Goal: Task Accomplishment & Management: Use online tool/utility

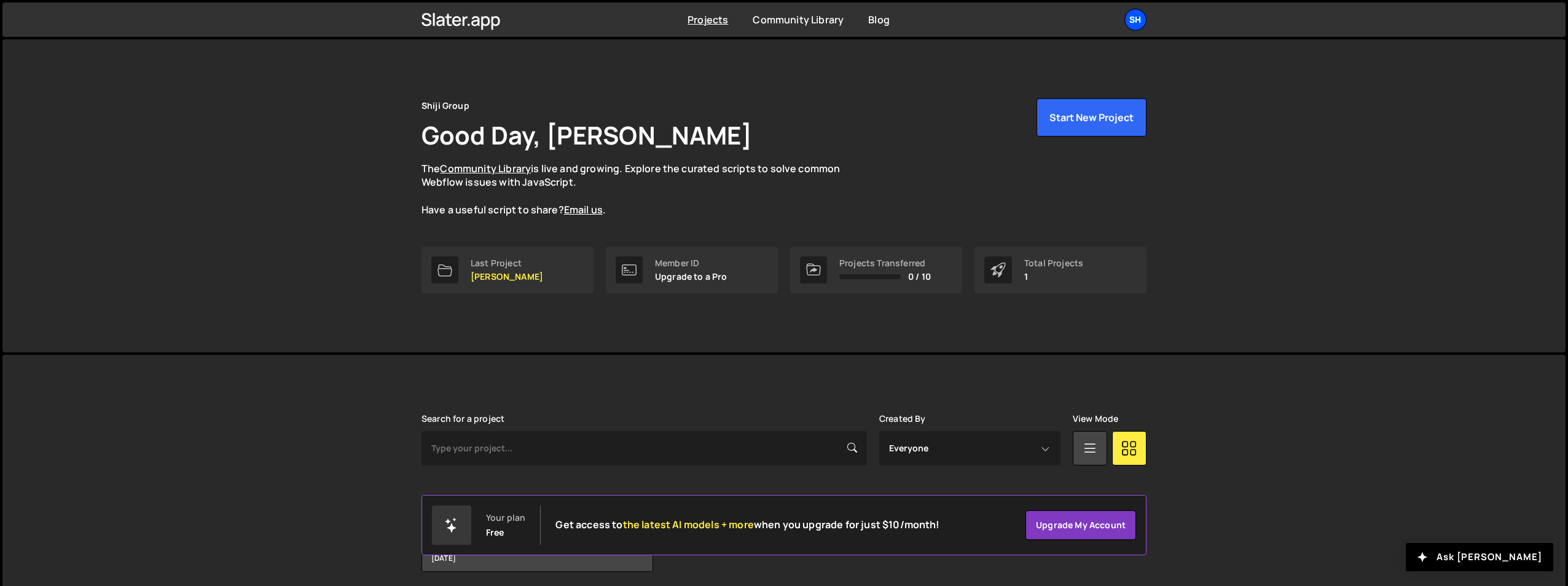
click at [1134, 19] on div "Sh" at bounding box center [1135, 19] width 22 height 22
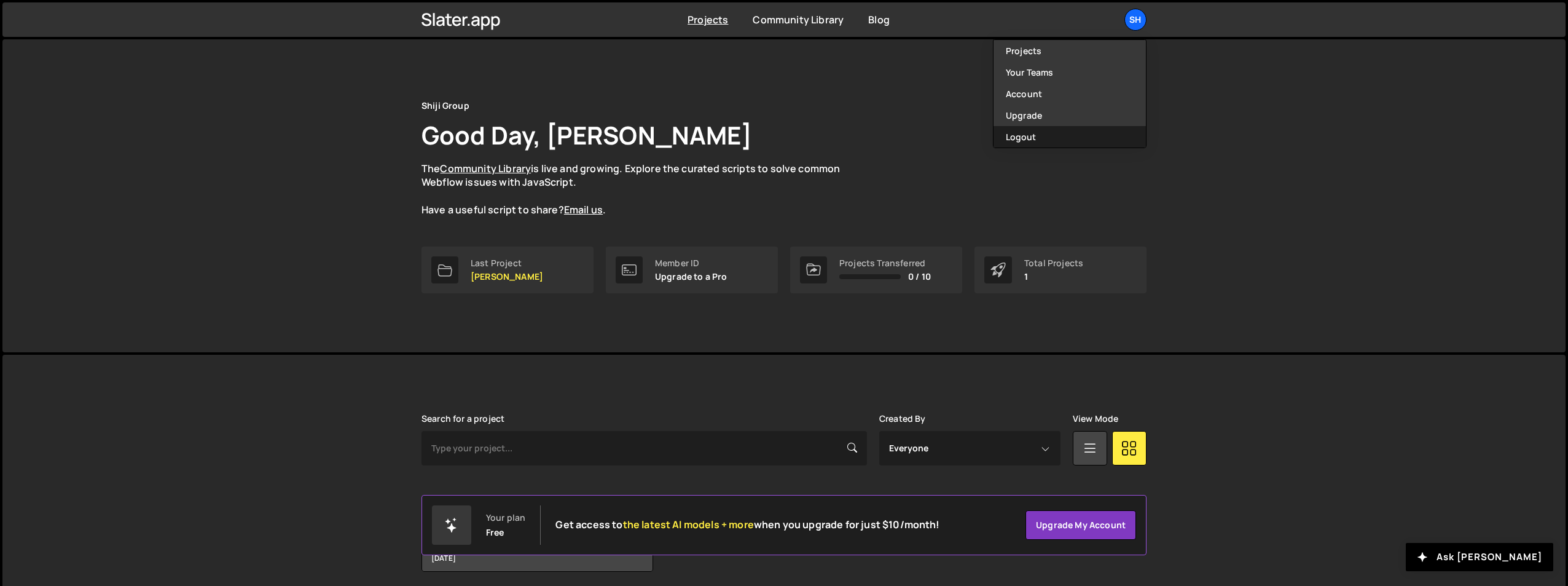
click at [1021, 134] on button "Logout" at bounding box center [1070, 137] width 153 height 22
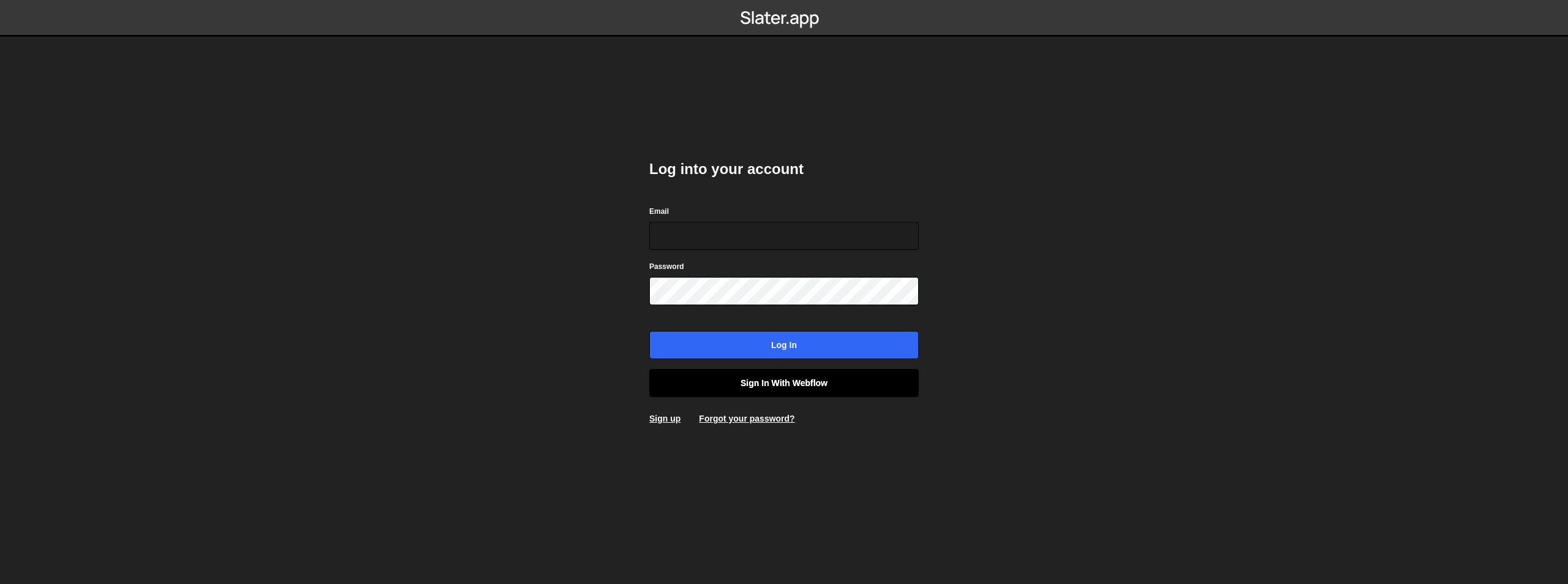
type input "[EMAIL_ADDRESS][DOMAIN_NAME]"
click at [747, 381] on link "Sign in with Webflow" at bounding box center [784, 383] width 270 height 28
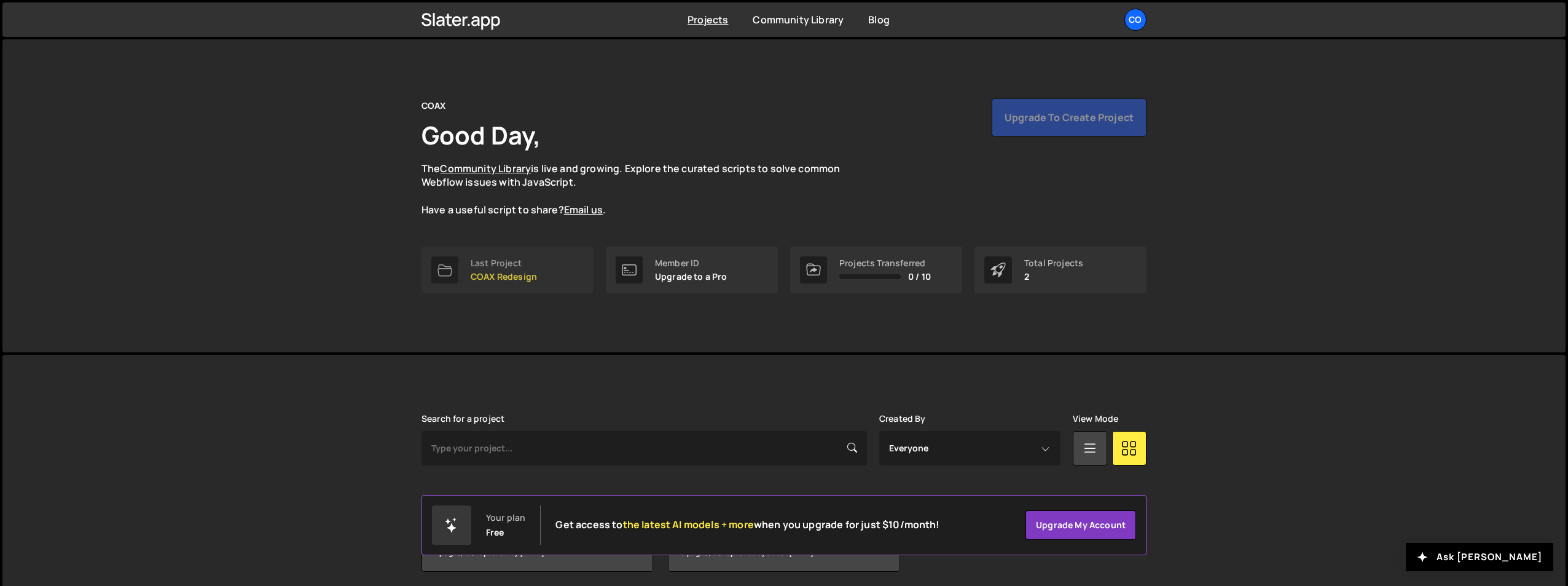
click at [504, 270] on div "Last Project COAX Redesign" at bounding box center [504, 270] width 67 height 23
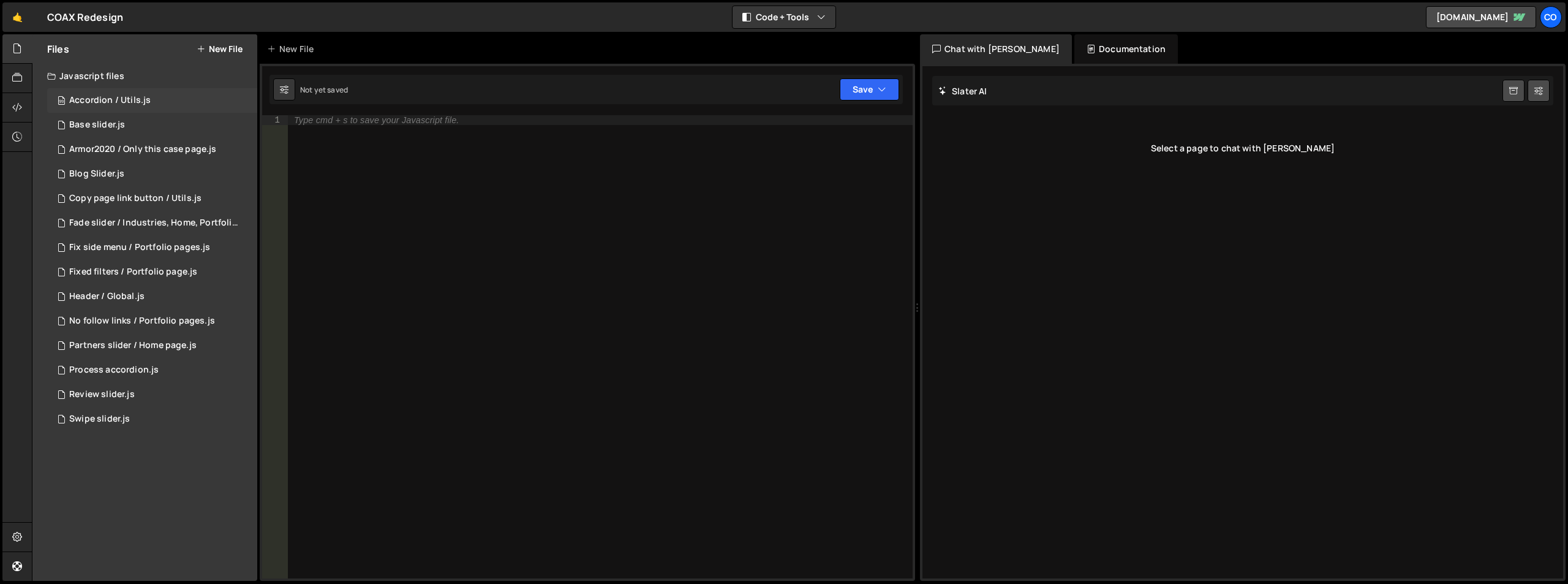
click at [103, 104] on div "Accordion / Utils.js" at bounding box center [110, 100] width 82 height 11
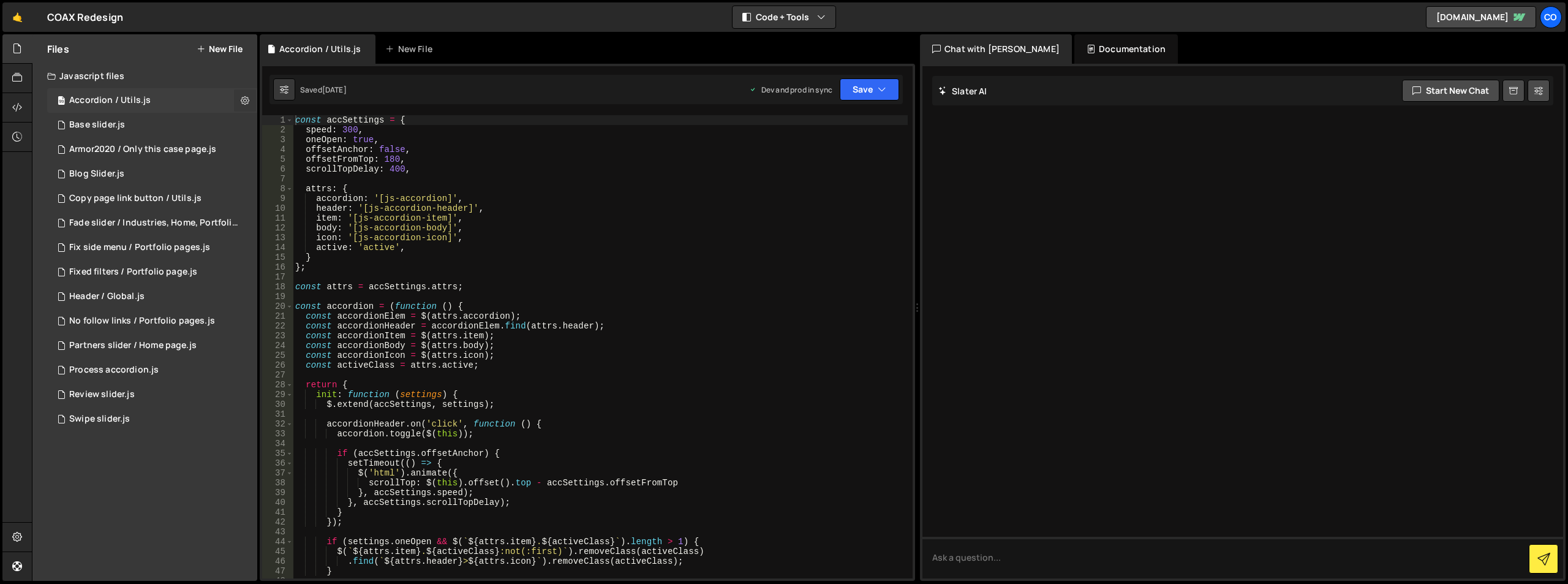
click at [247, 95] on icon at bounding box center [245, 100] width 8 height 12
type input "Accordion / Utils"
radio input "true"
checkbox input "true"
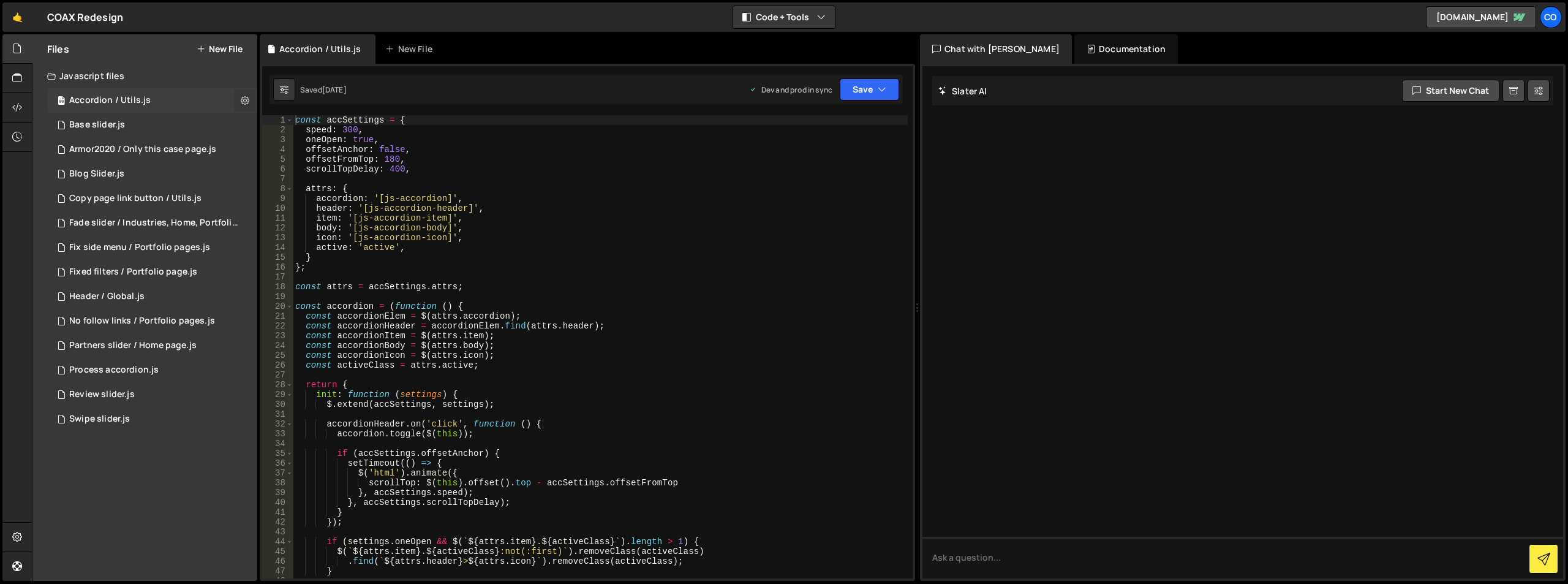
checkbox input "true"
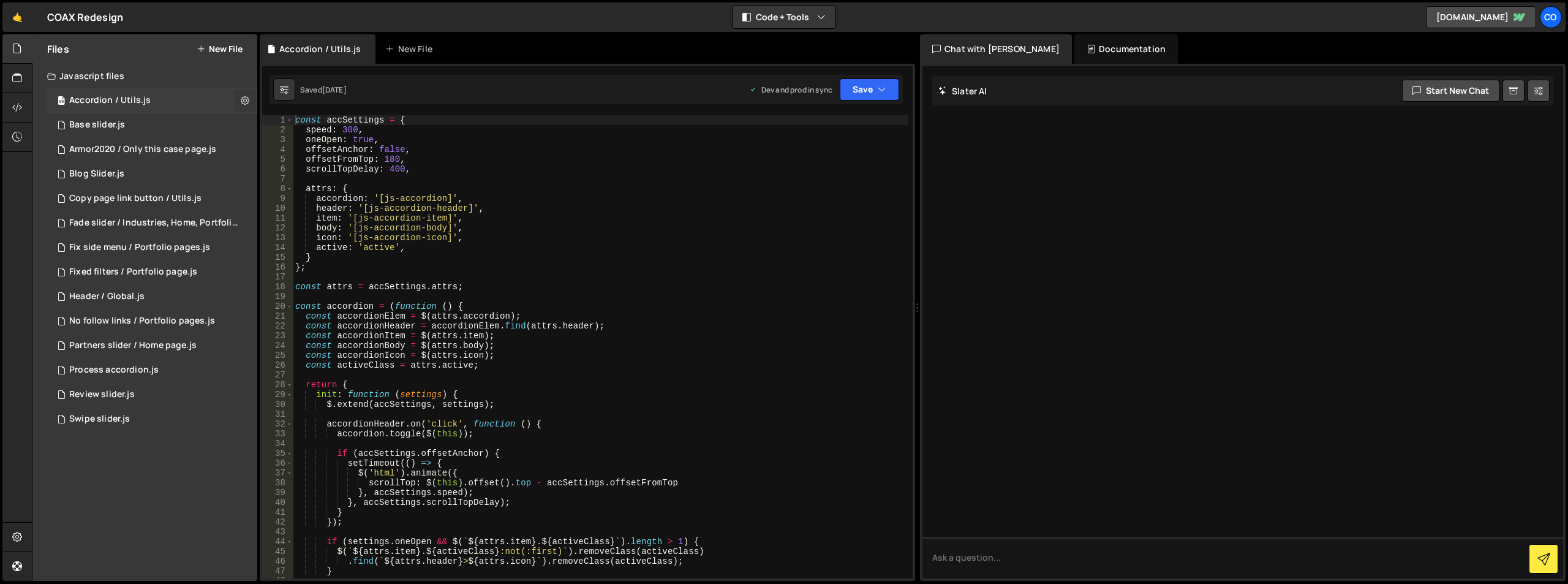
checkbox input "true"
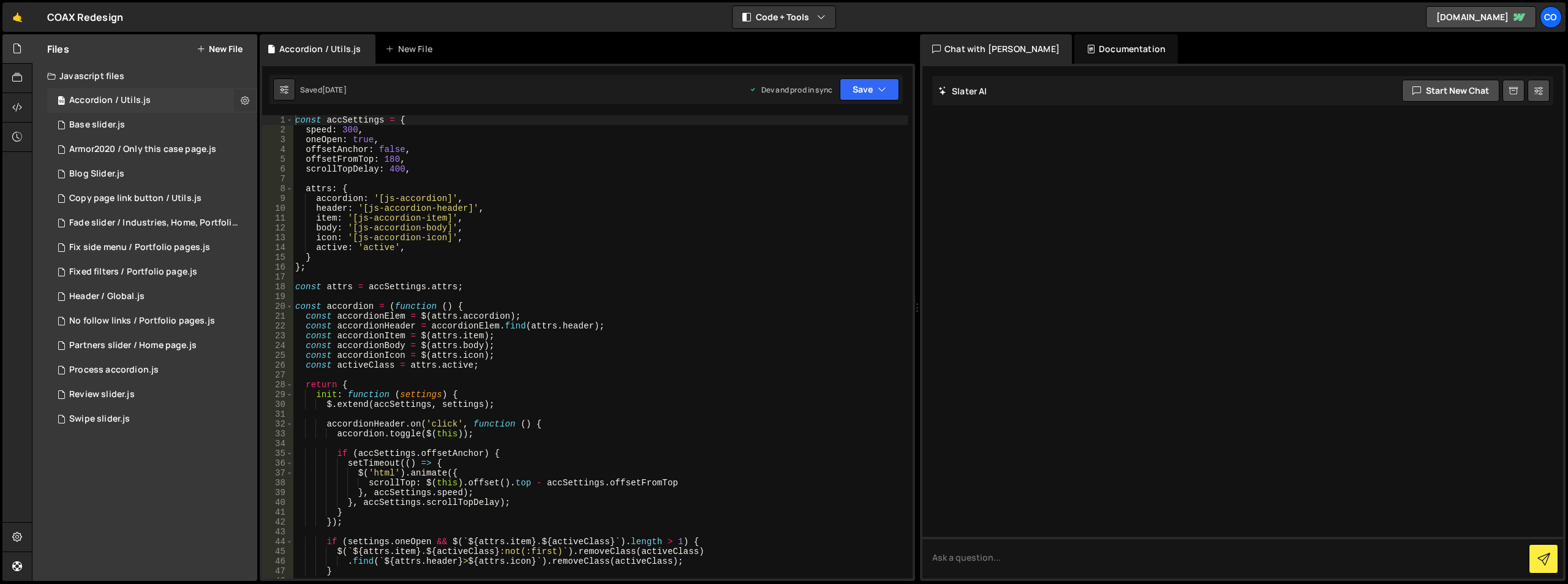
checkbox input "true"
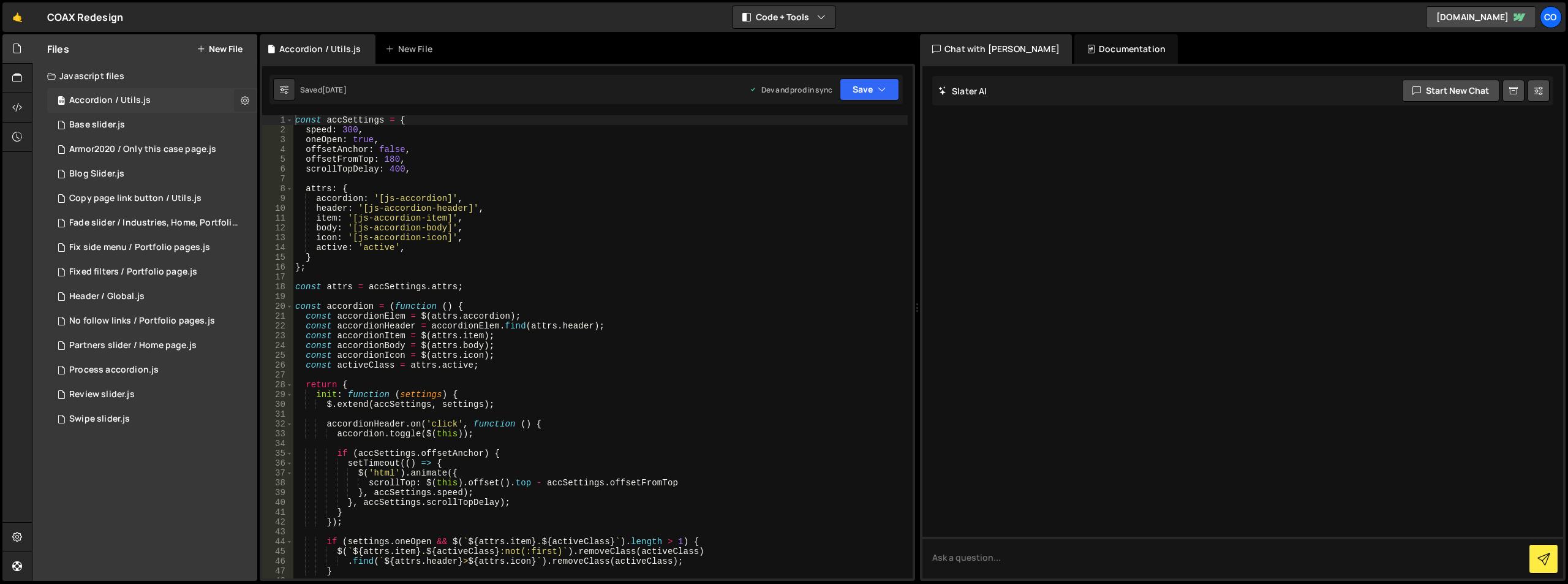
checkbox input "true"
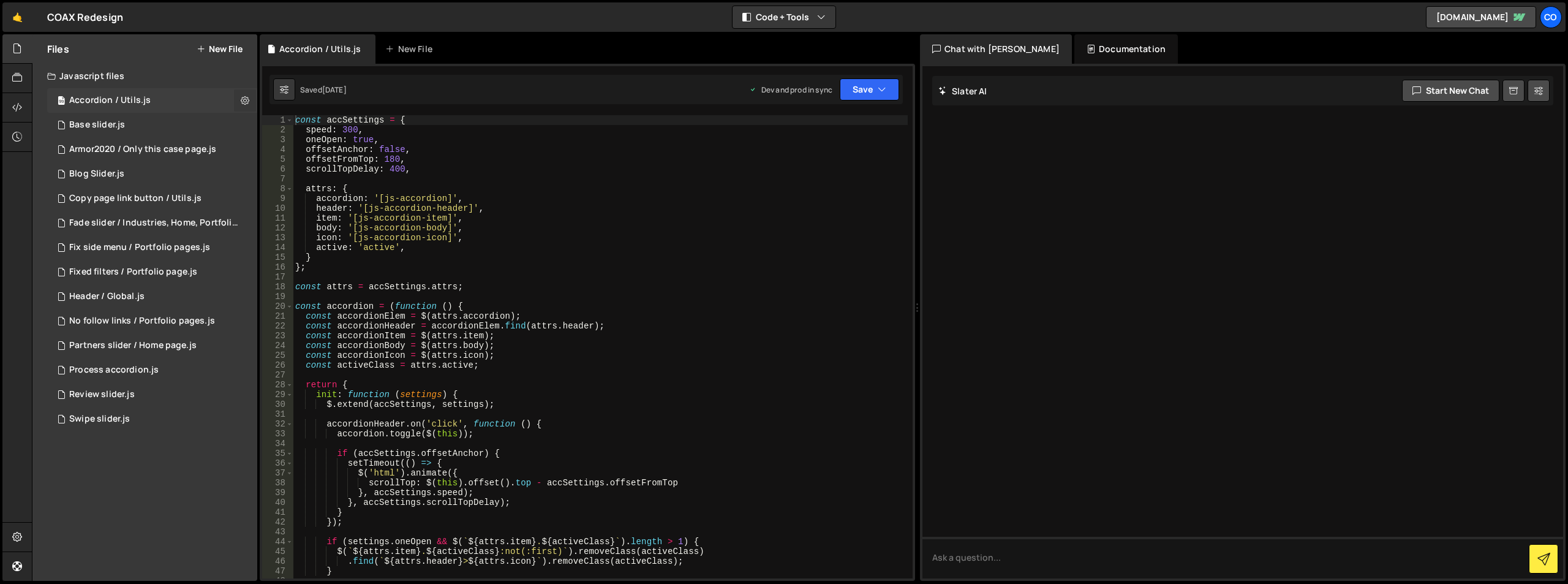
checkbox input "true"
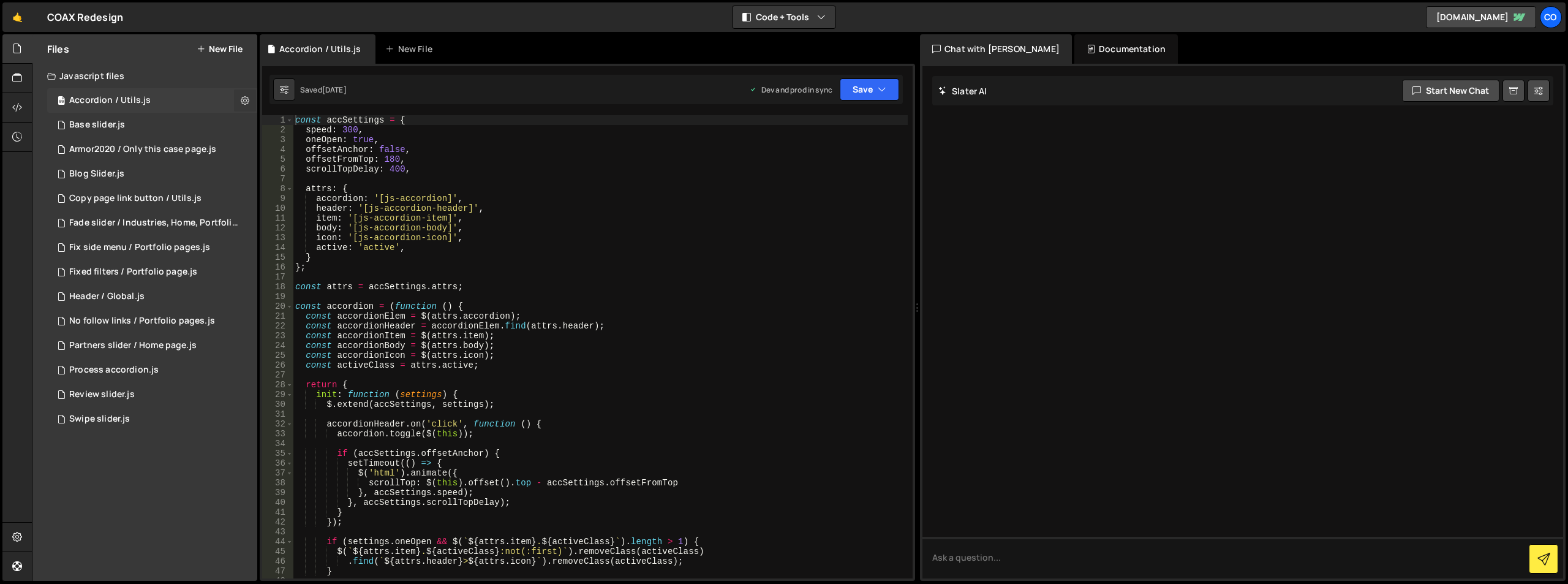
checkbox input "true"
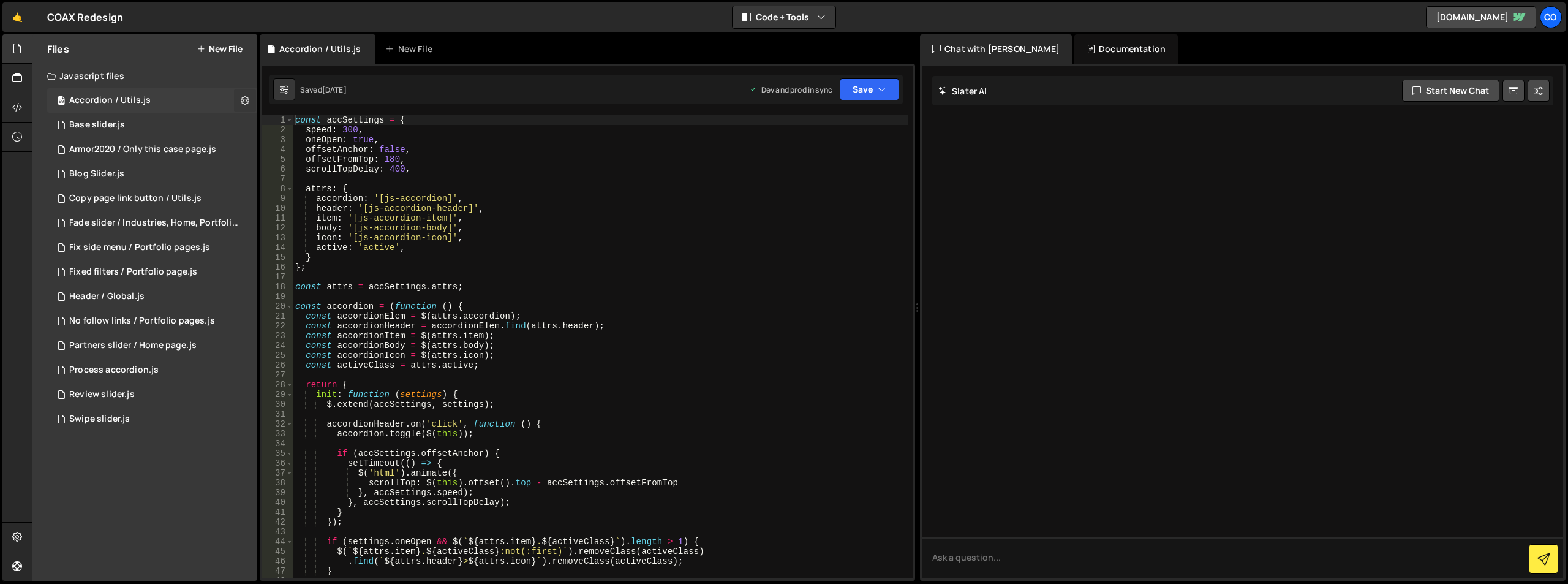
checkbox input "true"
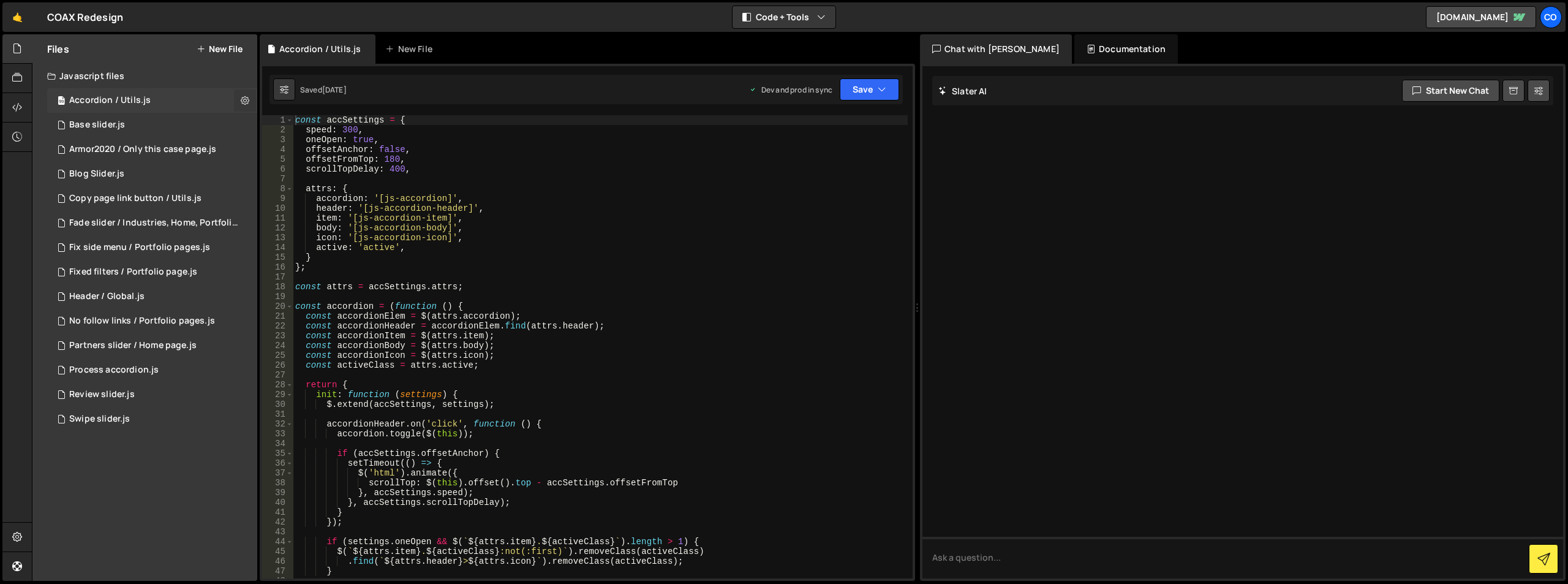
checkbox input "true"
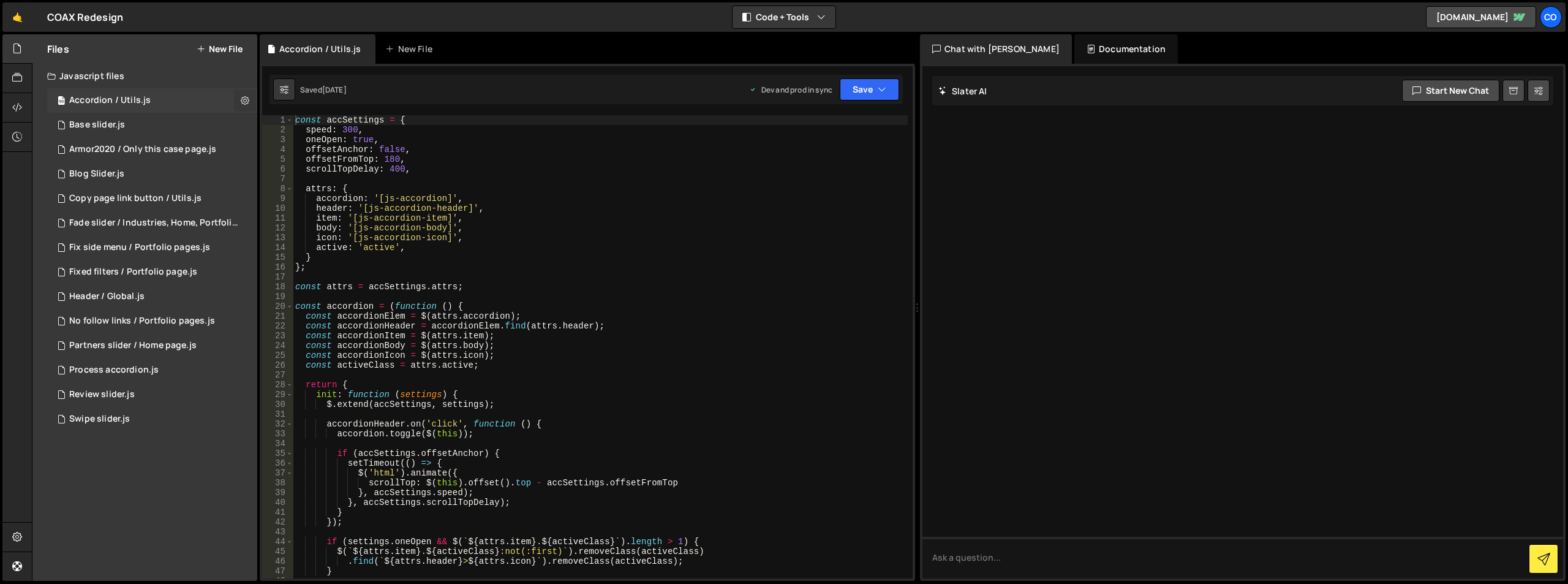
checkbox input "true"
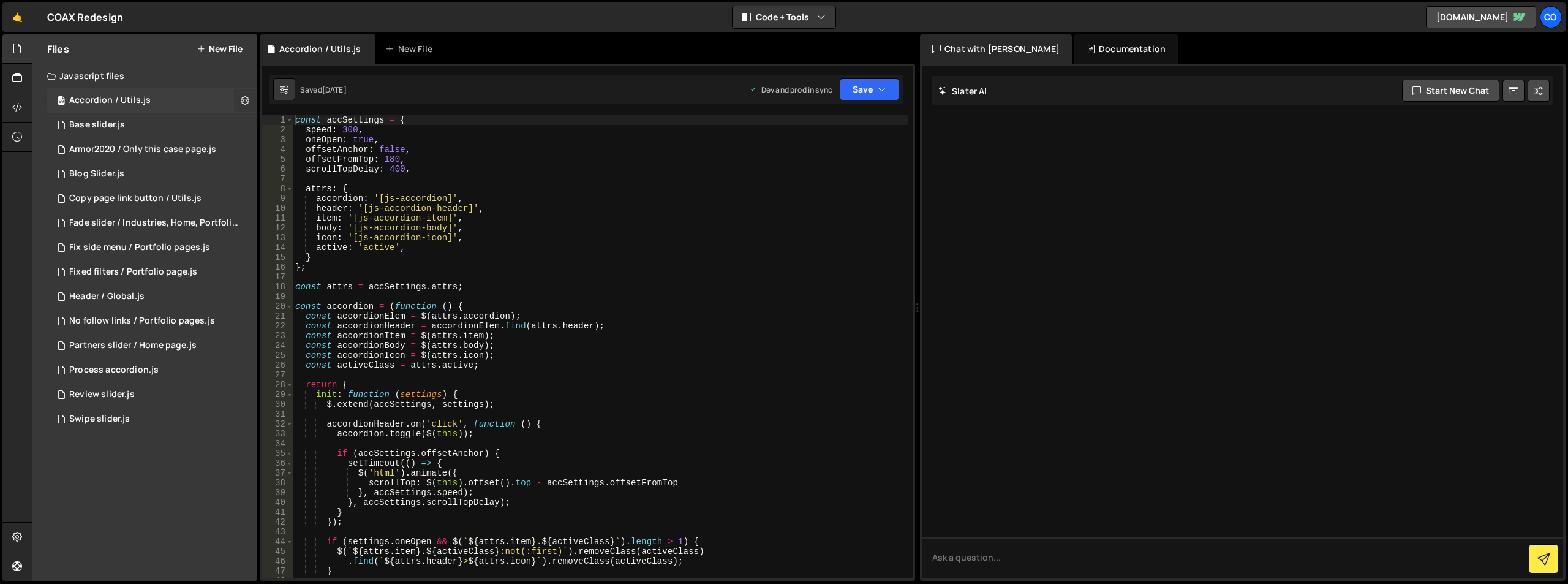
checkbox input "true"
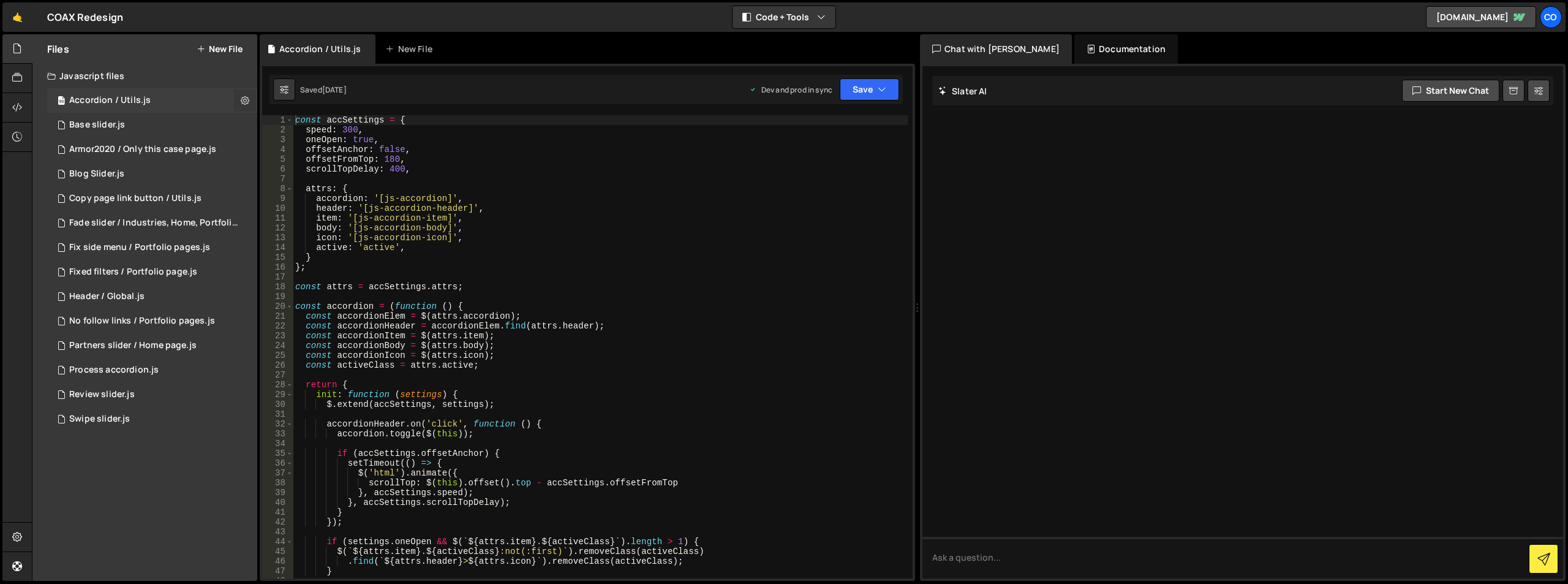
checkbox input "true"
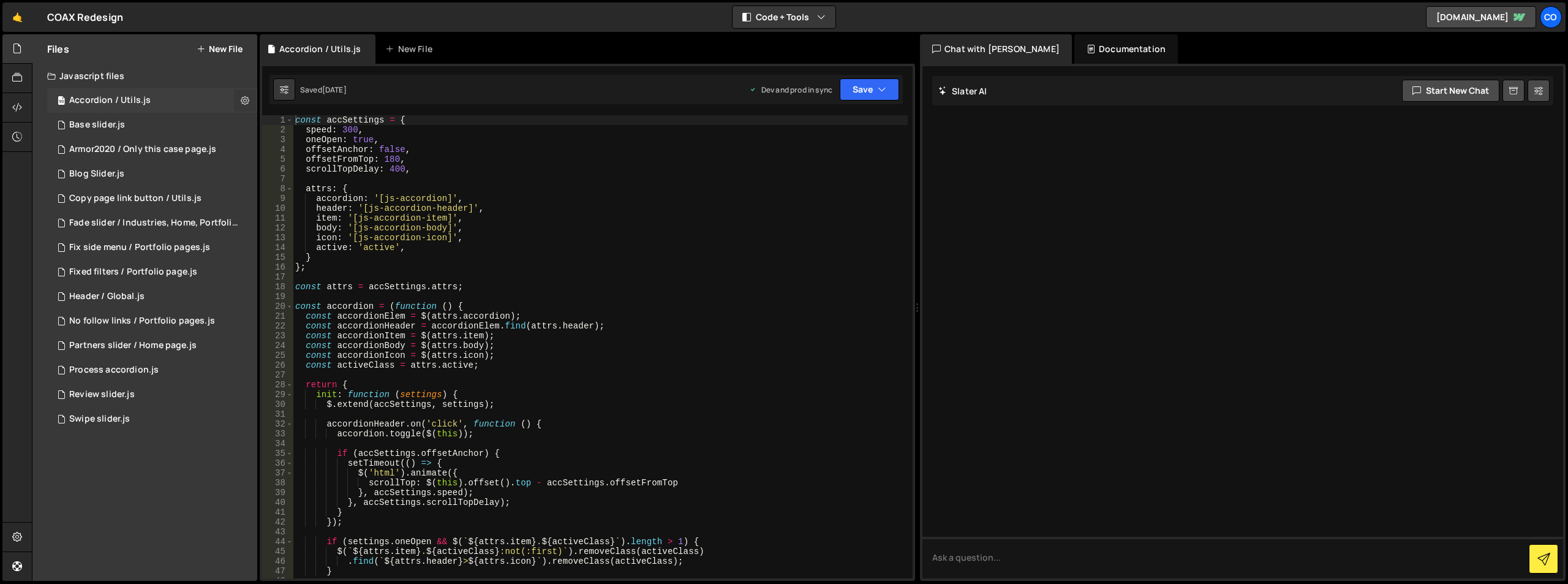
checkbox input "true"
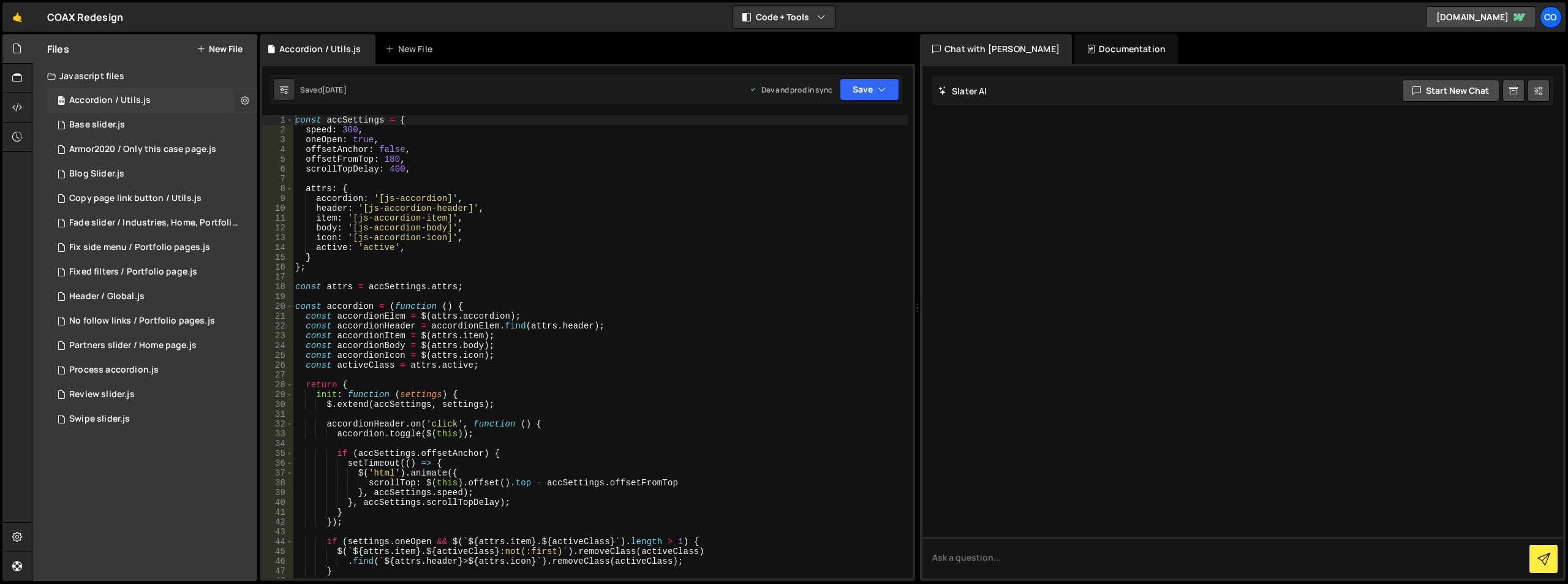
checkbox input "true"
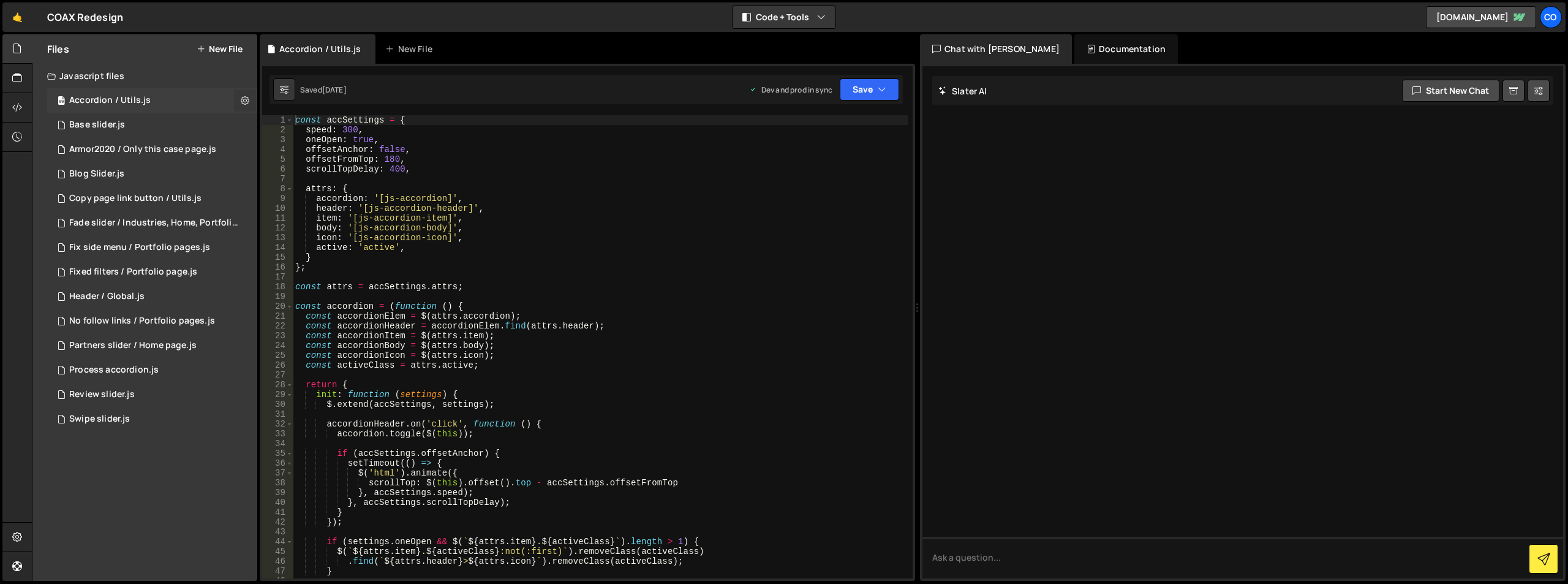
checkbox input "true"
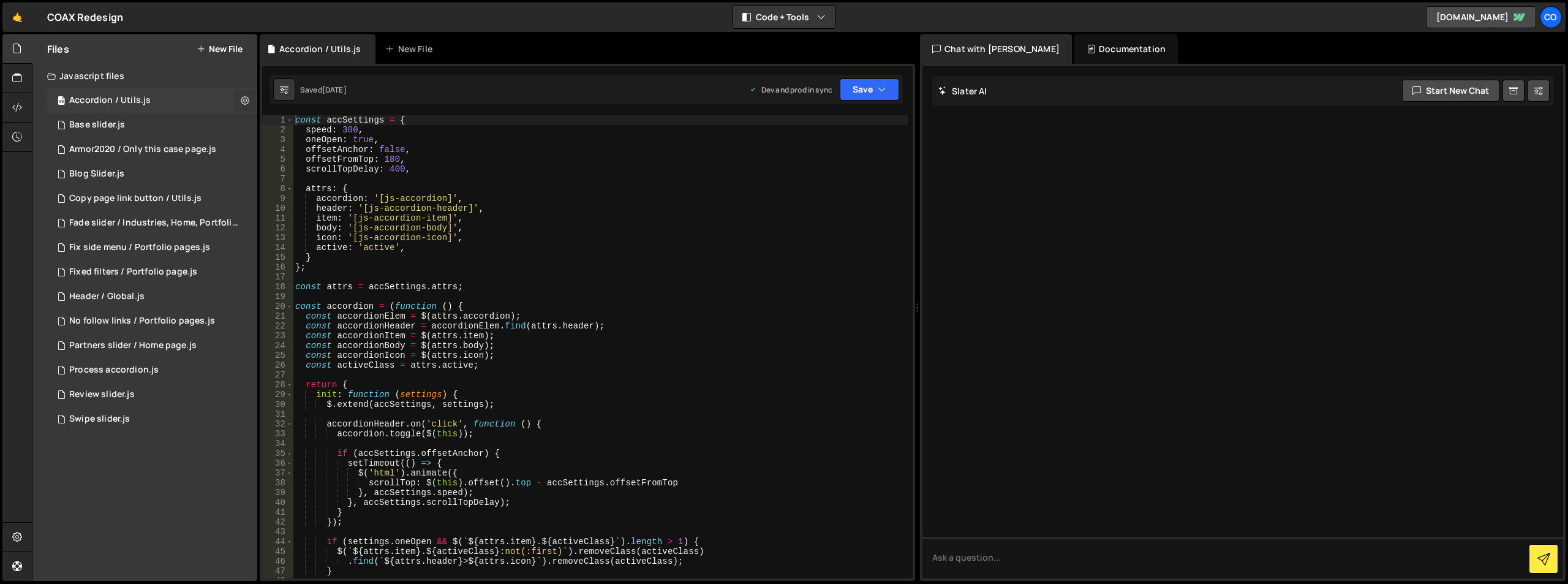
checkbox input "true"
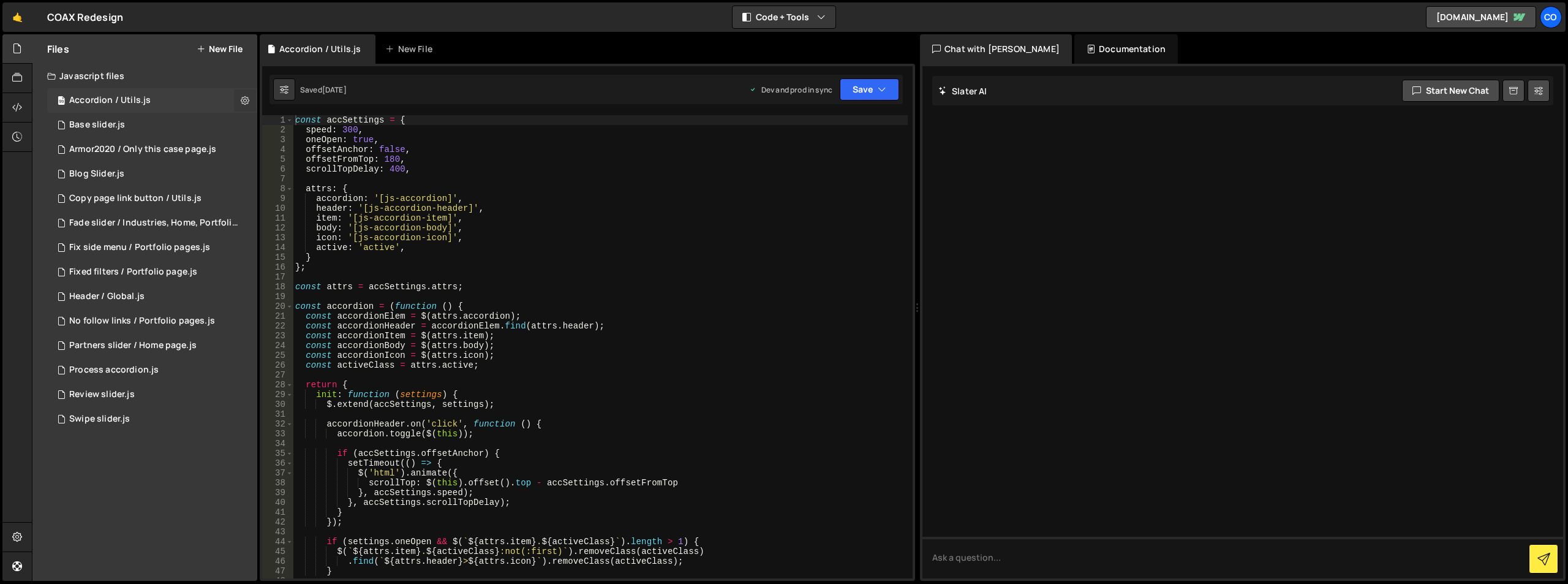
checkbox input "true"
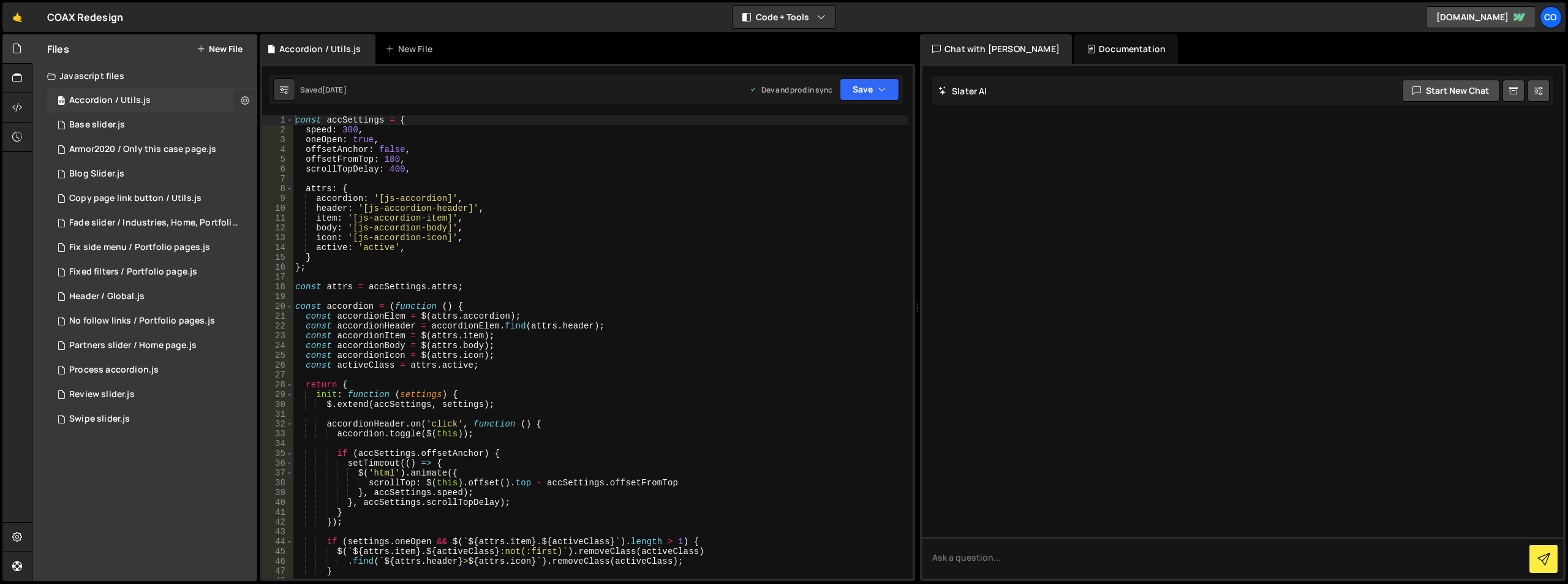
checkbox input "true"
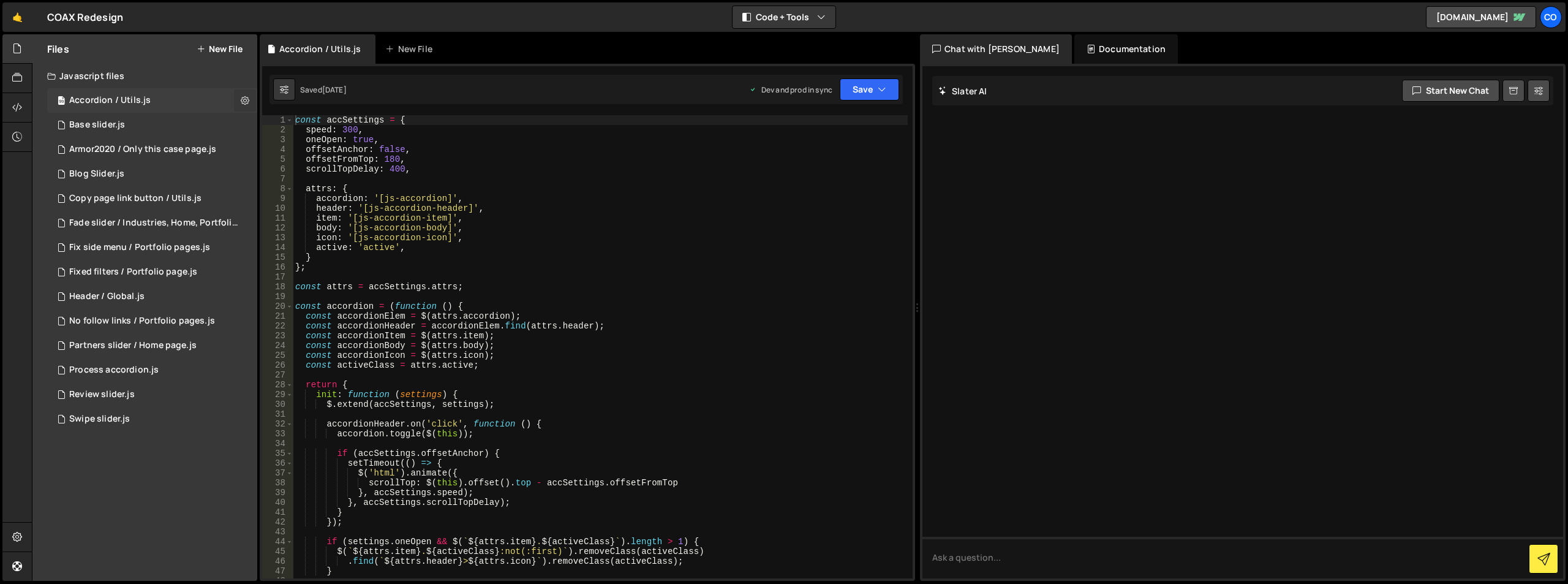
checkbox input "true"
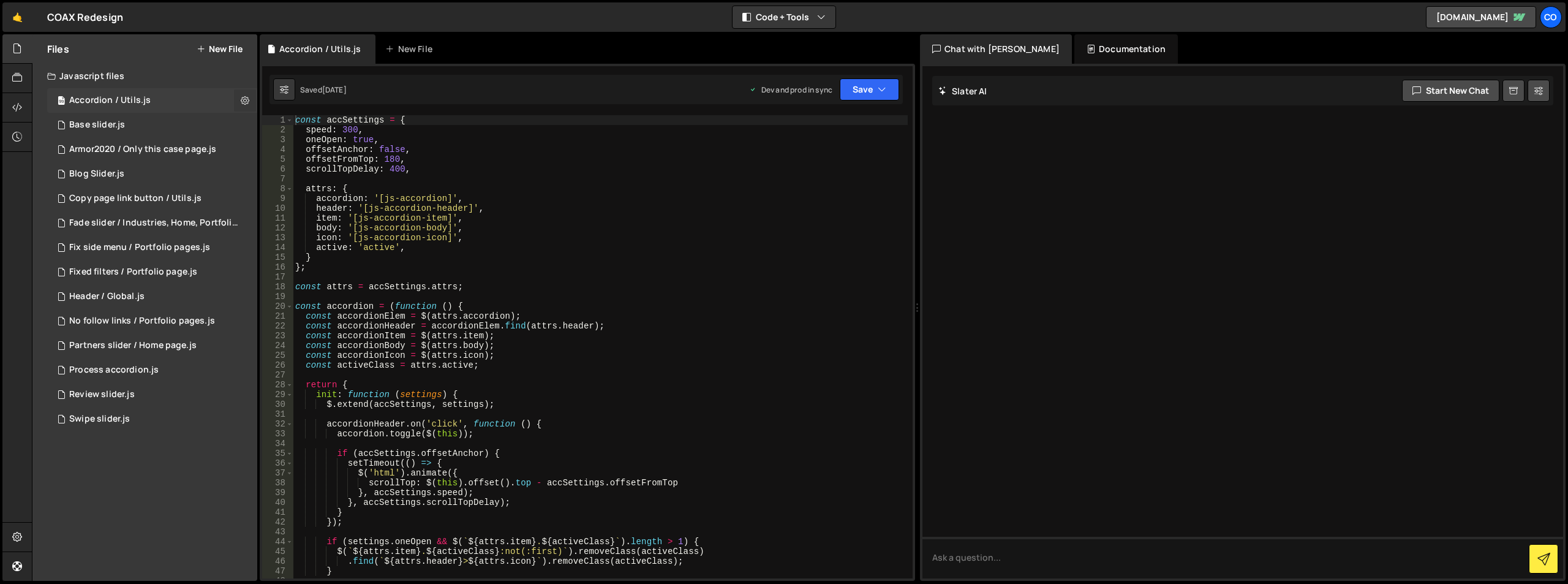
checkbox input "true"
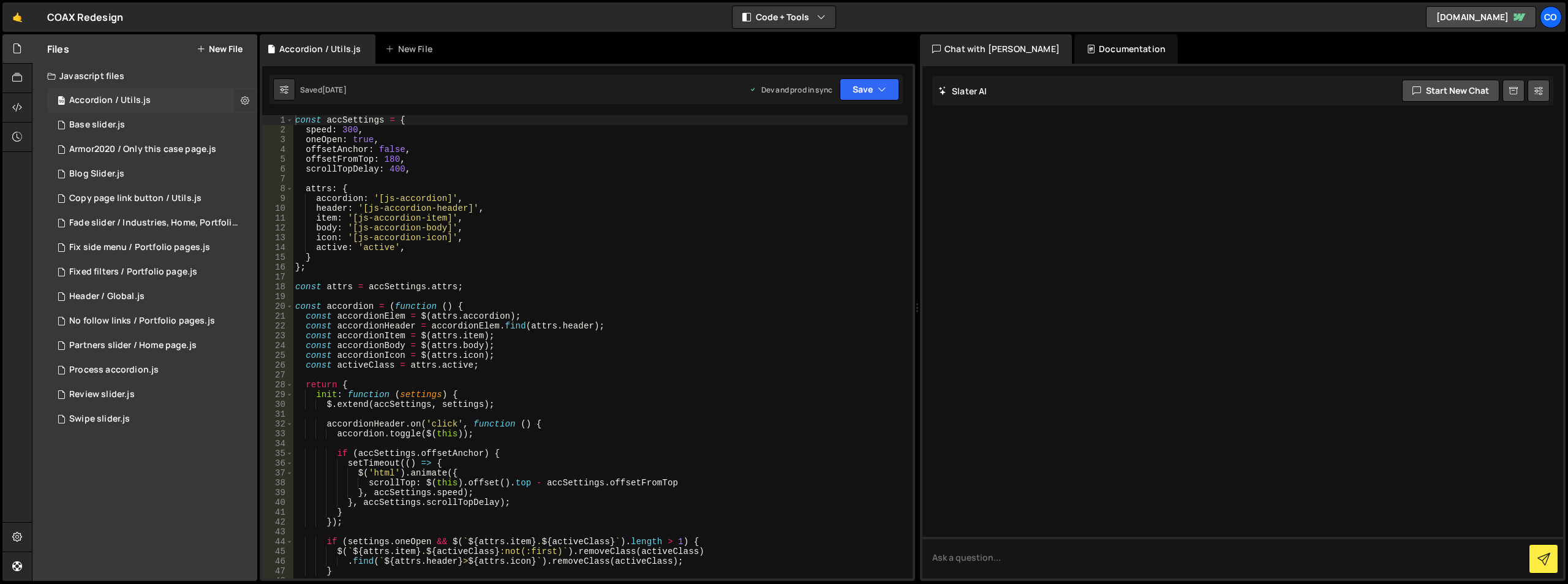
checkbox input "true"
click at [273, 128] on button "Edit File Settings" at bounding box center [320, 126] width 120 height 24
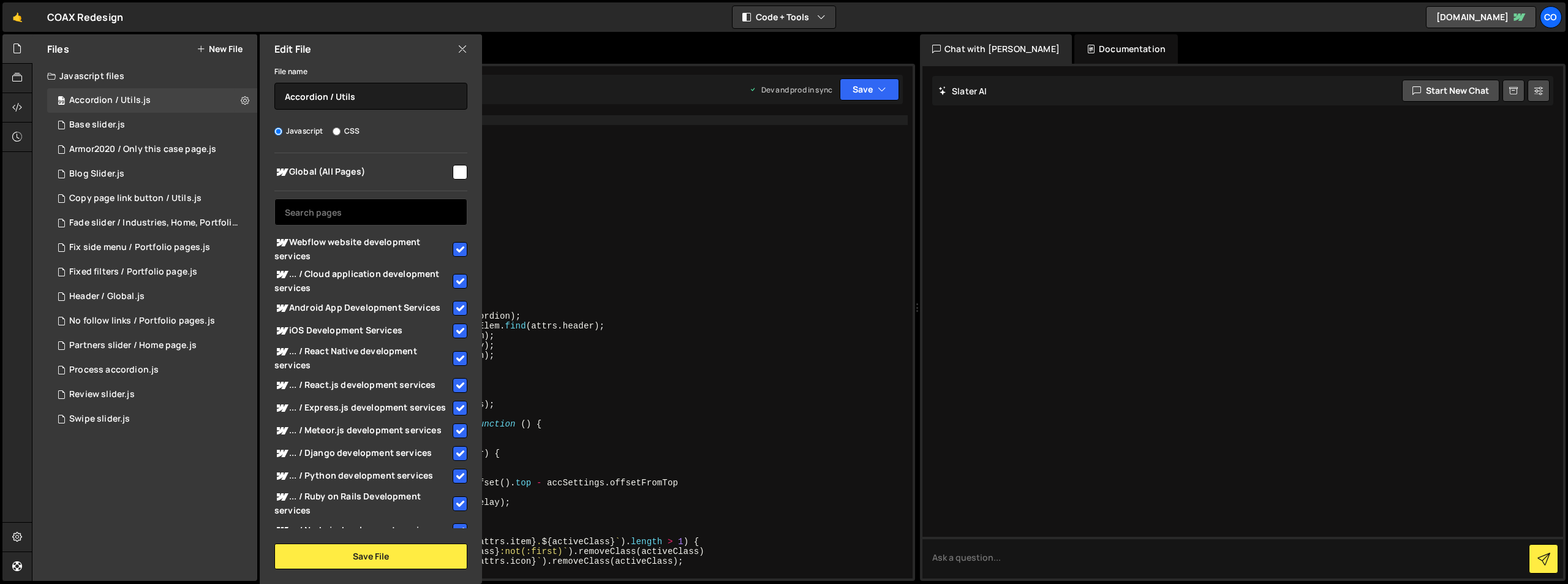
click at [314, 208] on input "text" at bounding box center [371, 212] width 193 height 27
paste input "Technology consulting"
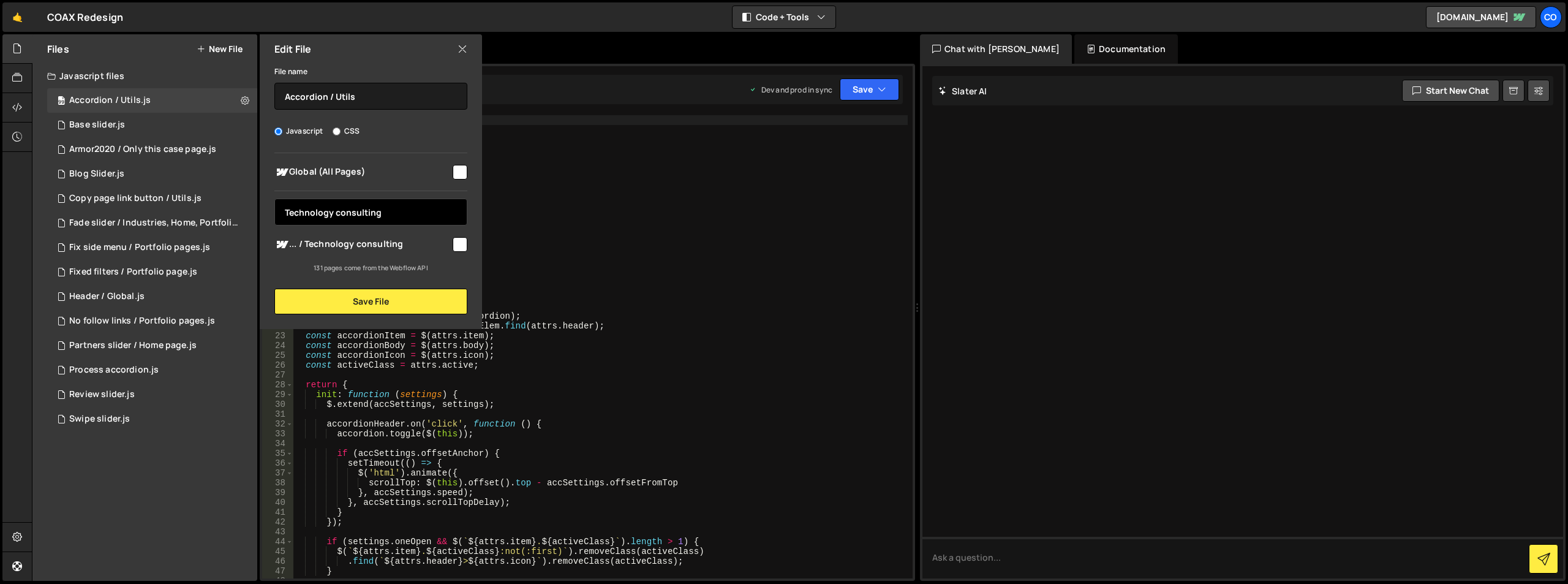
type input "Technology consulting"
click at [462, 243] on input "checkbox" at bounding box center [460, 244] width 15 height 15
checkbox input "true"
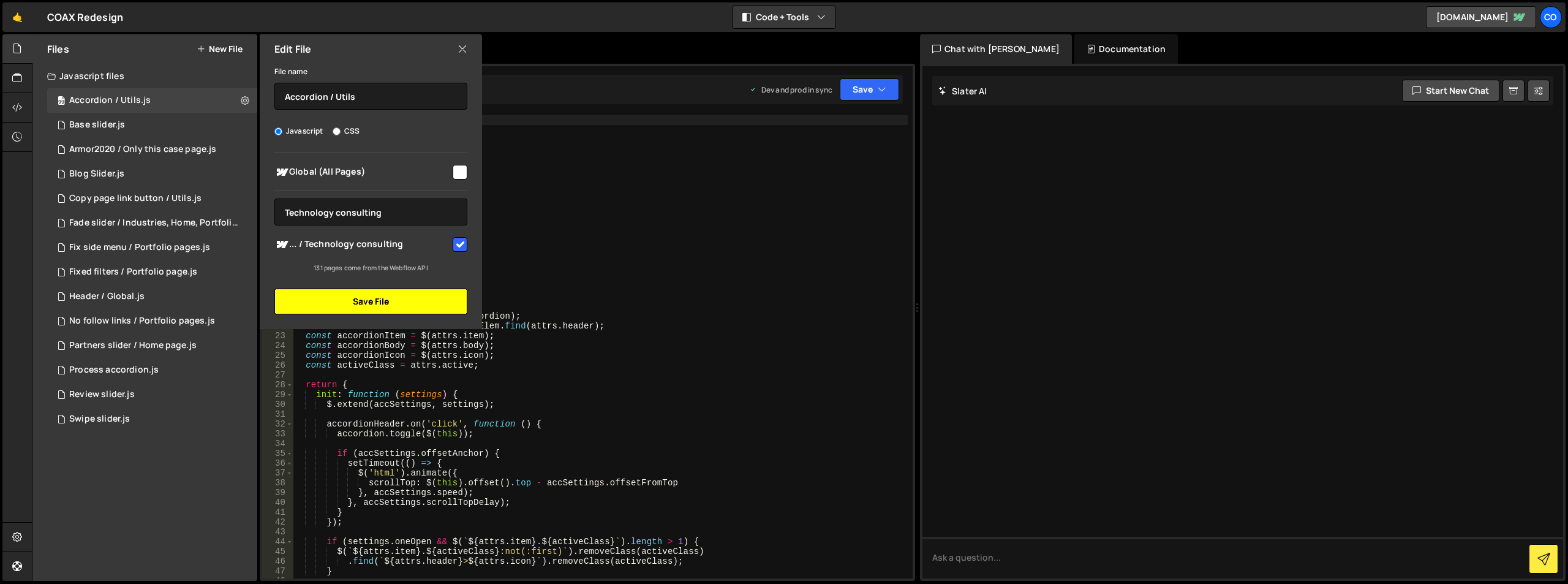
click at [393, 307] on button "Save File" at bounding box center [371, 302] width 193 height 26
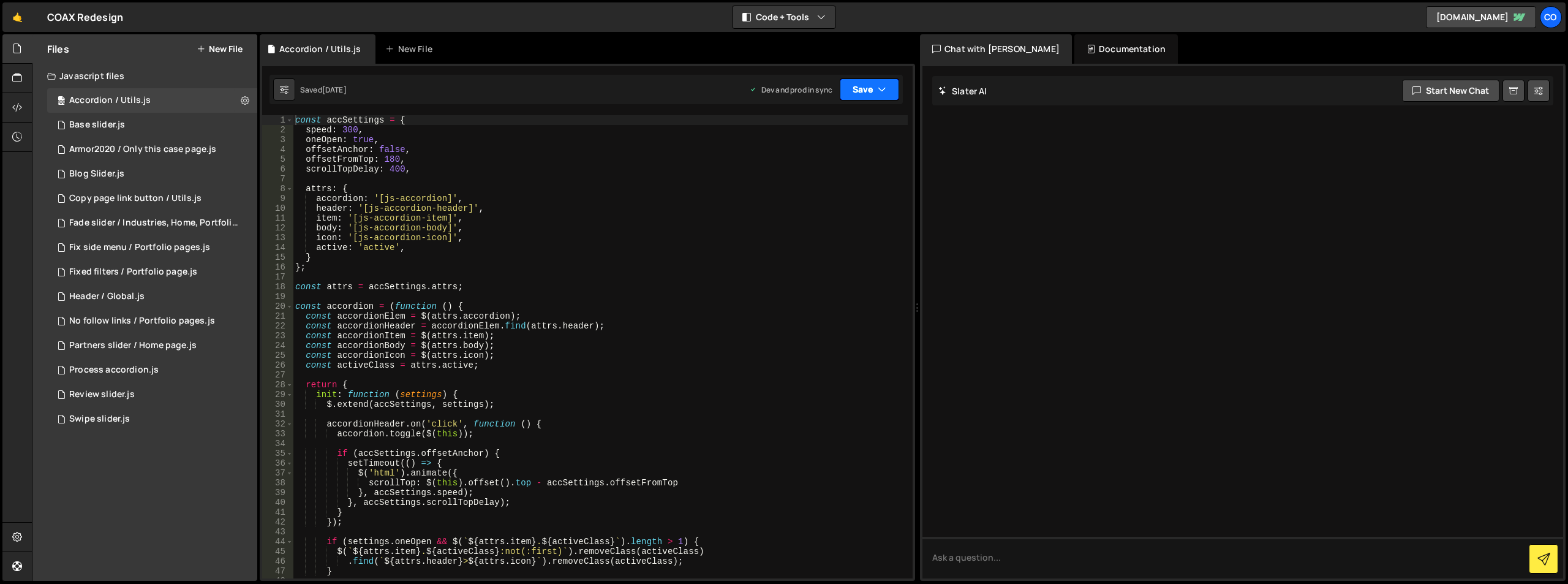
click at [880, 90] on icon "button" at bounding box center [881, 89] width 8 height 12
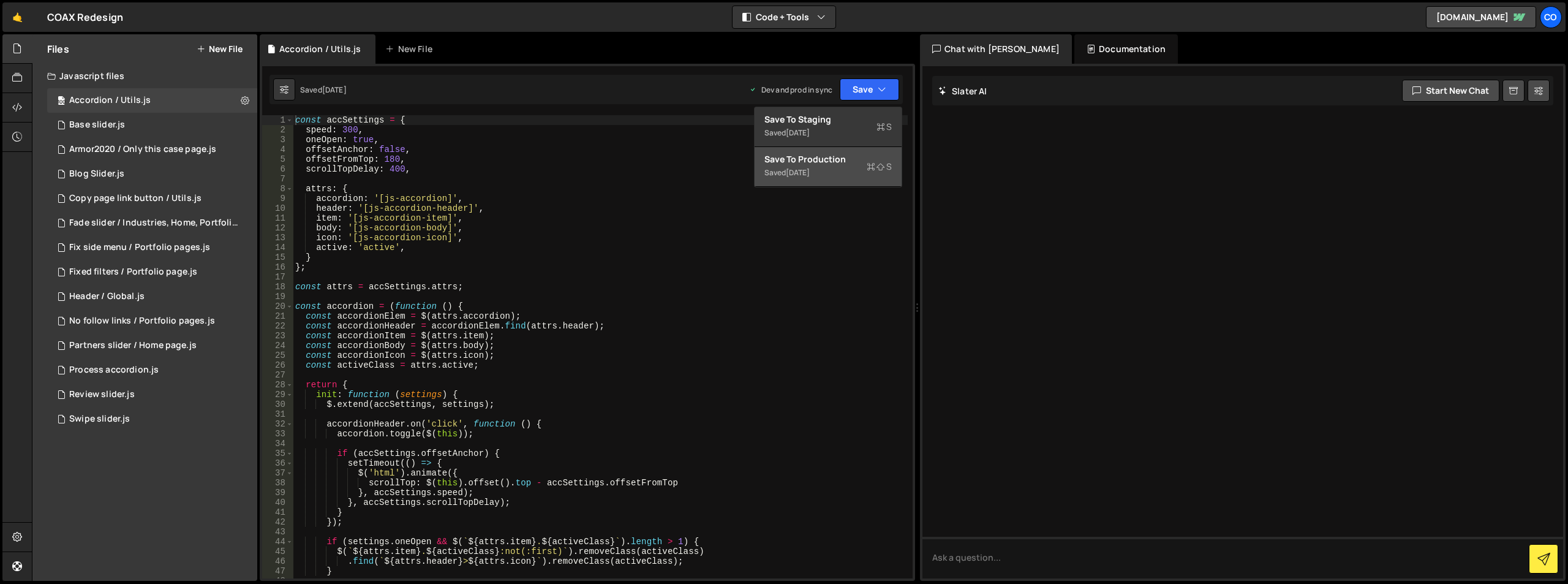
click at [855, 156] on div "Save to Production S" at bounding box center [828, 159] width 127 height 12
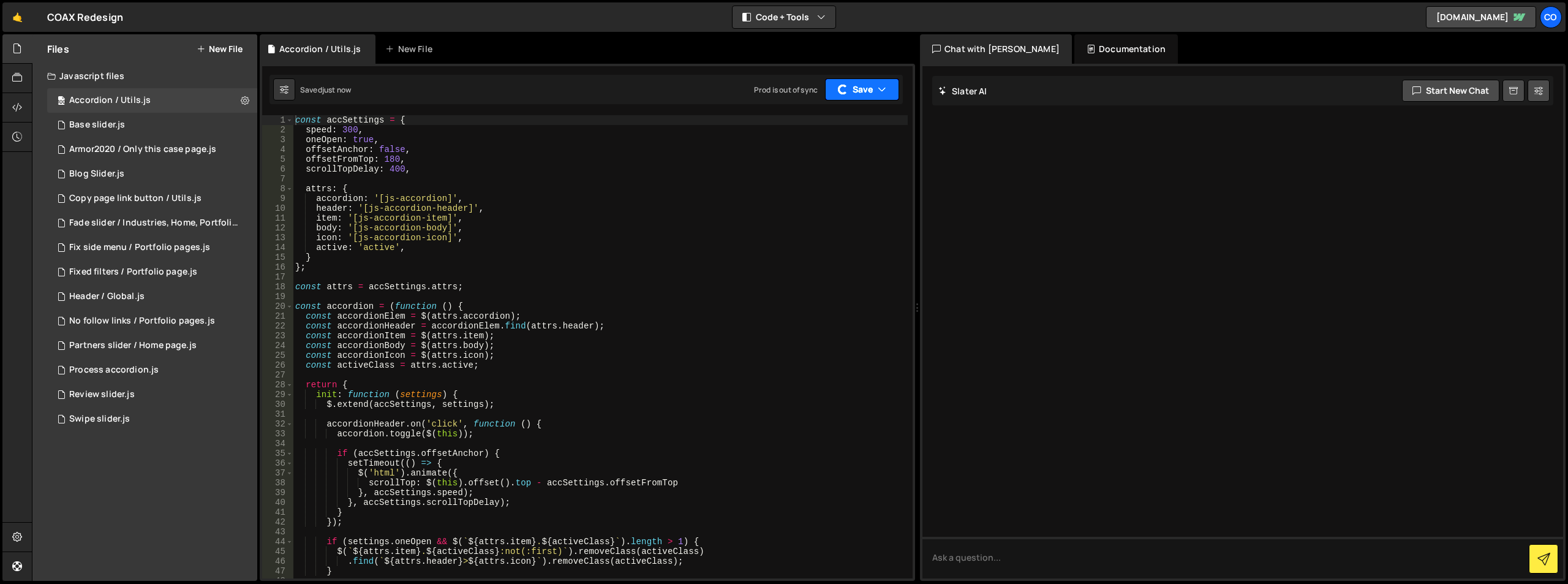
click at [867, 87] on button "Save" at bounding box center [862, 89] width 74 height 22
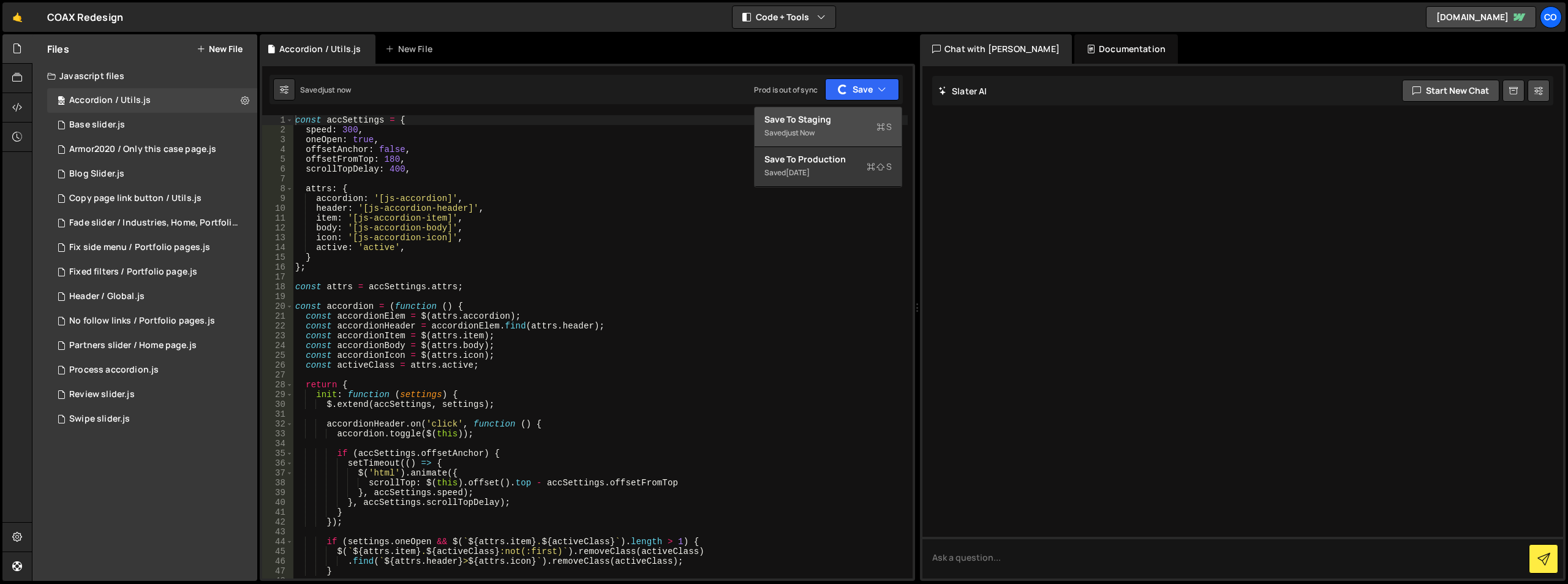
click at [839, 121] on div "Save to Staging S" at bounding box center [828, 119] width 127 height 12
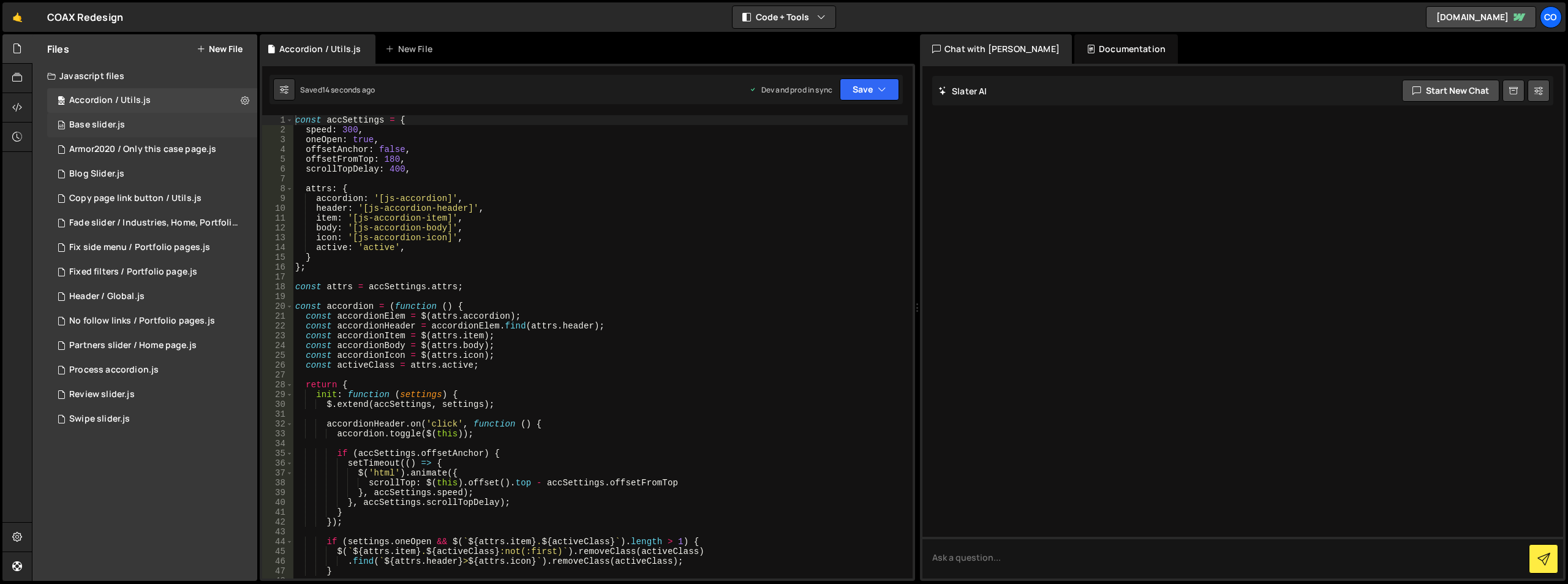
click at [242, 122] on div "48 Base slider.js 0" at bounding box center [152, 125] width 210 height 24
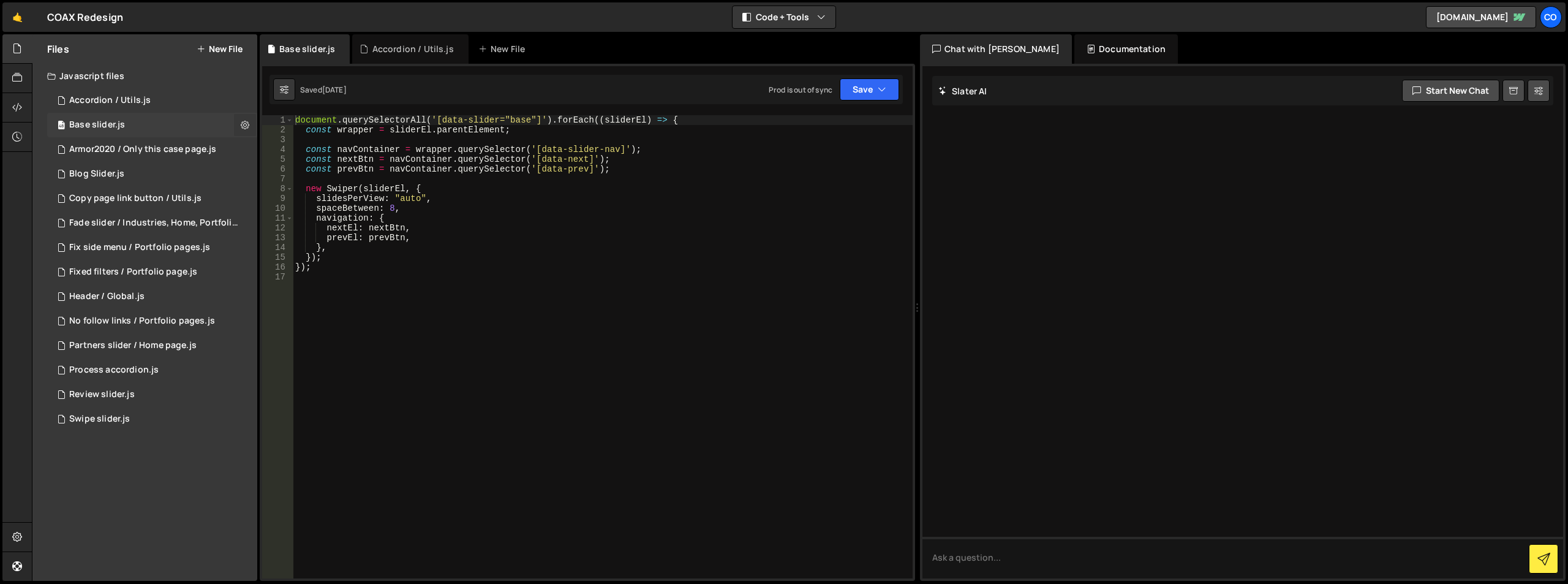
click at [243, 127] on icon at bounding box center [245, 125] width 8 height 12
click at [368, 148] on button "Edit File Settings" at bounding box center [320, 151] width 120 height 24
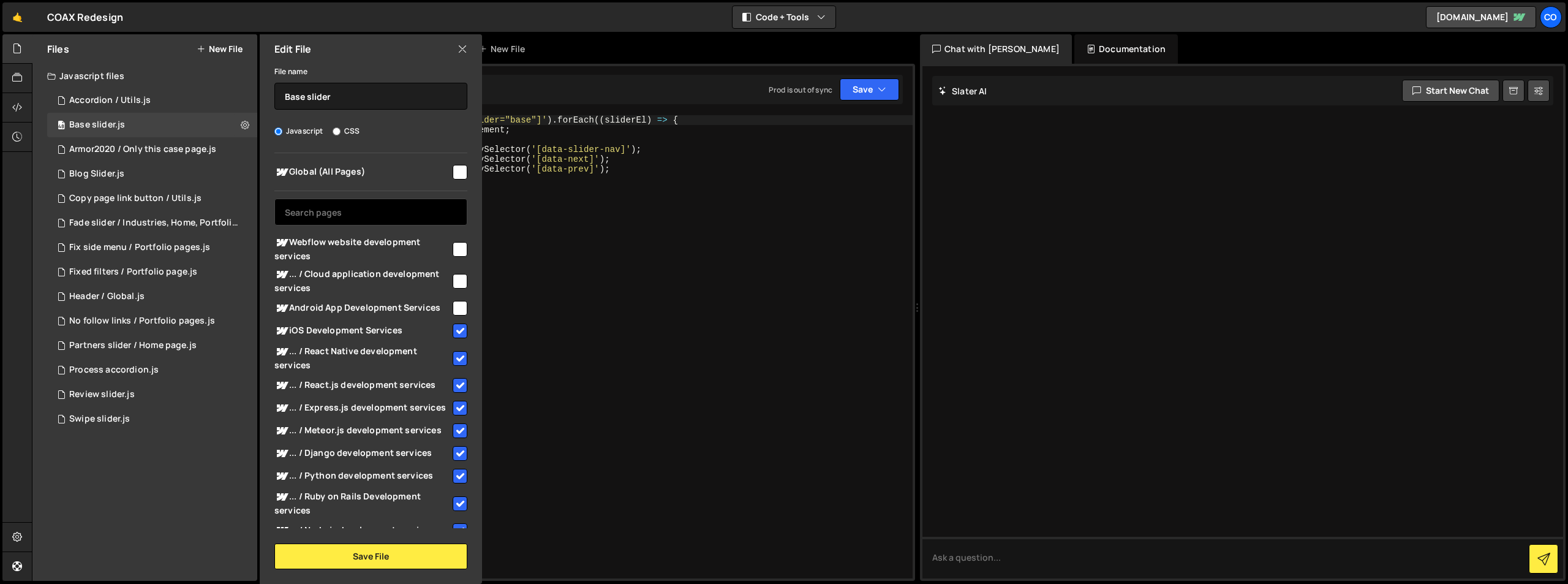
click at [369, 200] on input "text" at bounding box center [371, 212] width 193 height 27
paste input "Technology consulting"
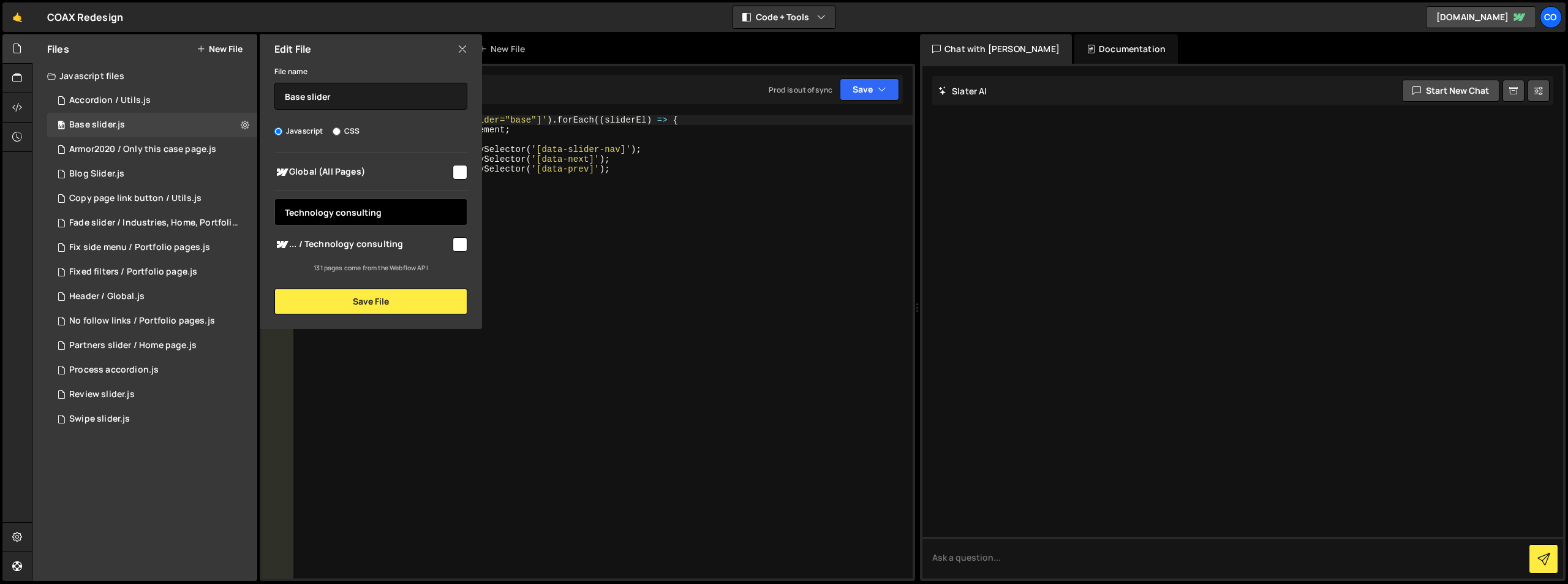
type input "Technology consulting"
click at [457, 246] on input "checkbox" at bounding box center [460, 244] width 15 height 15
checkbox input "true"
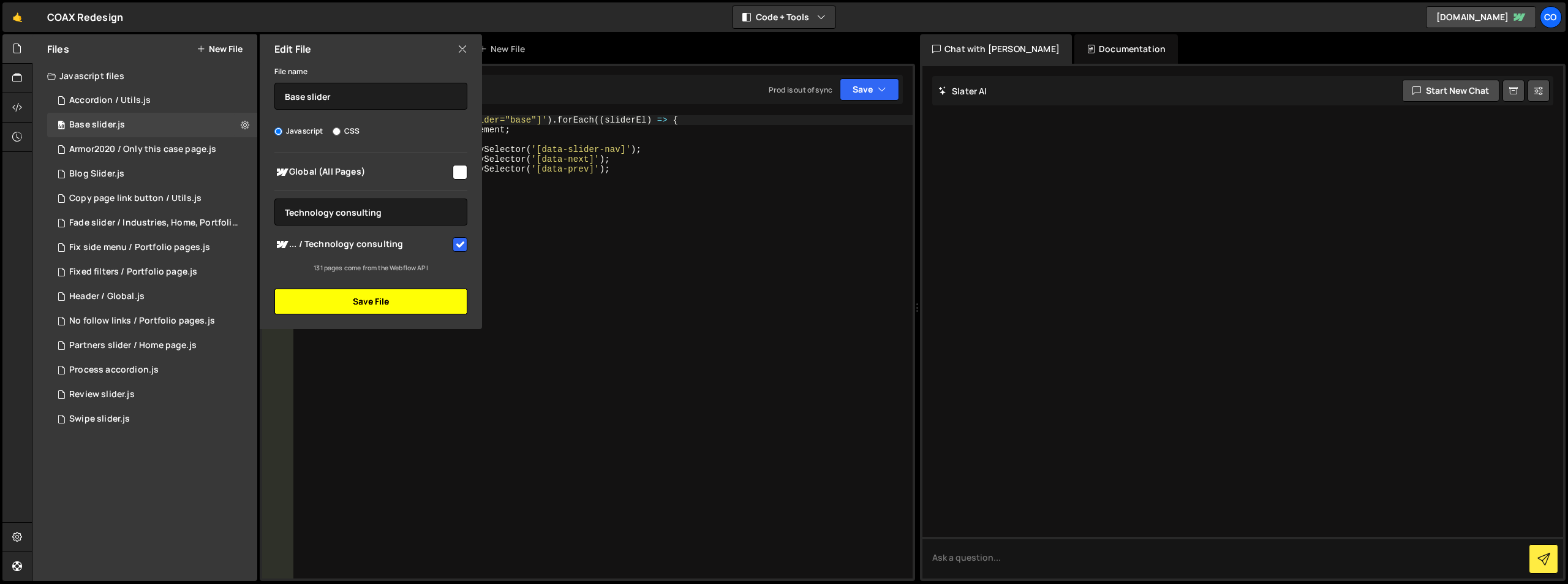
click at [425, 296] on button "Save File" at bounding box center [371, 302] width 193 height 26
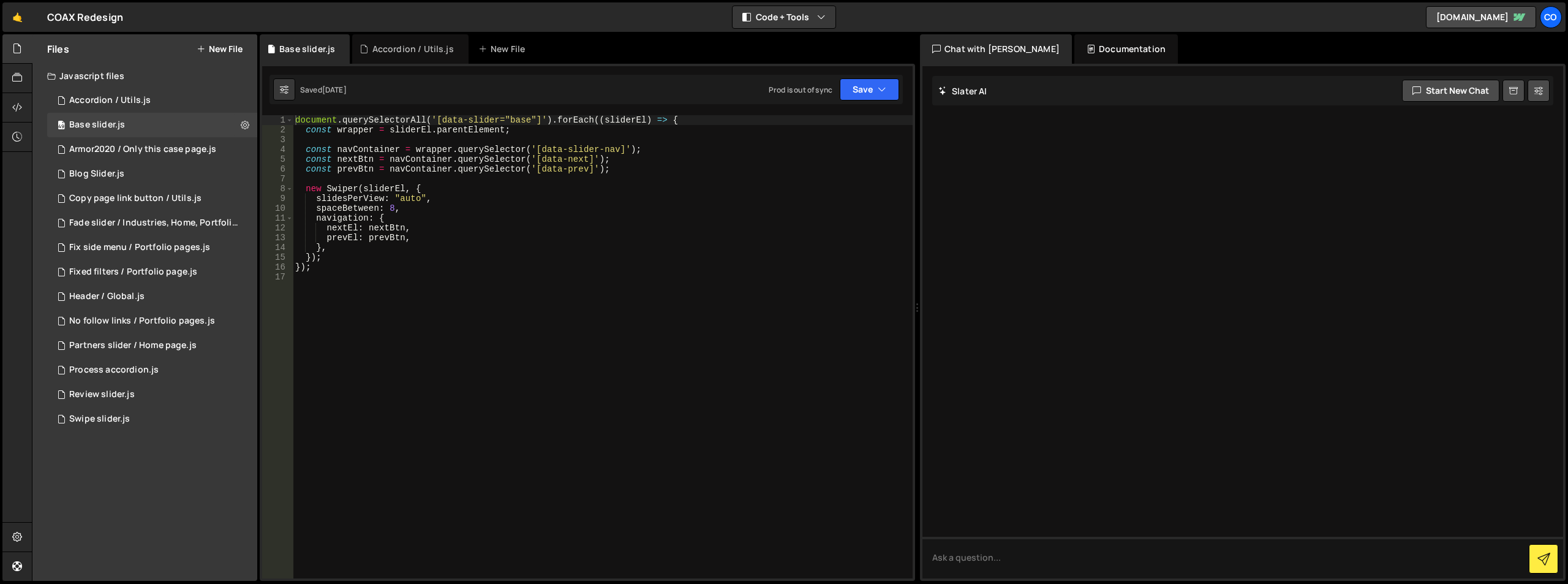
click at [906, 94] on div "1 Type cmd + s to save your Javascript file. הההההההההההההההההההההההההההההההההה…" at bounding box center [588, 322] width 655 height 517
click at [881, 91] on icon "button" at bounding box center [881, 89] width 8 height 12
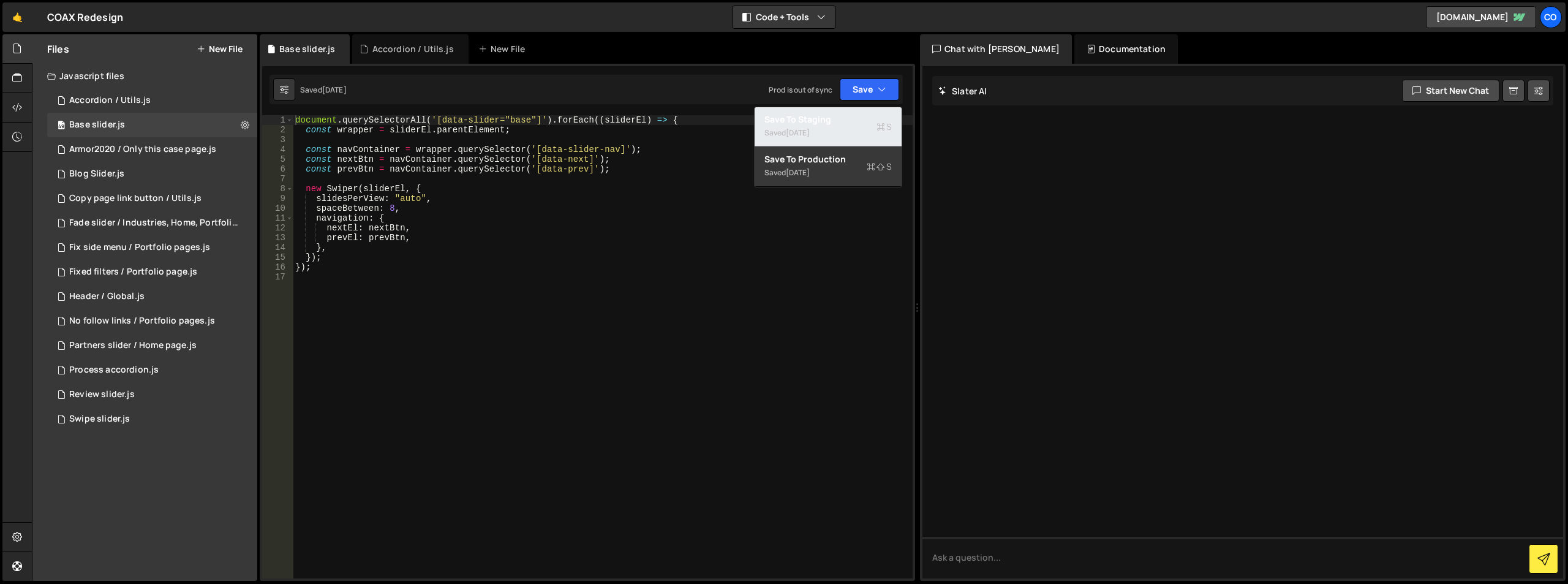
click at [835, 121] on div "Save to Staging S" at bounding box center [828, 119] width 127 height 12
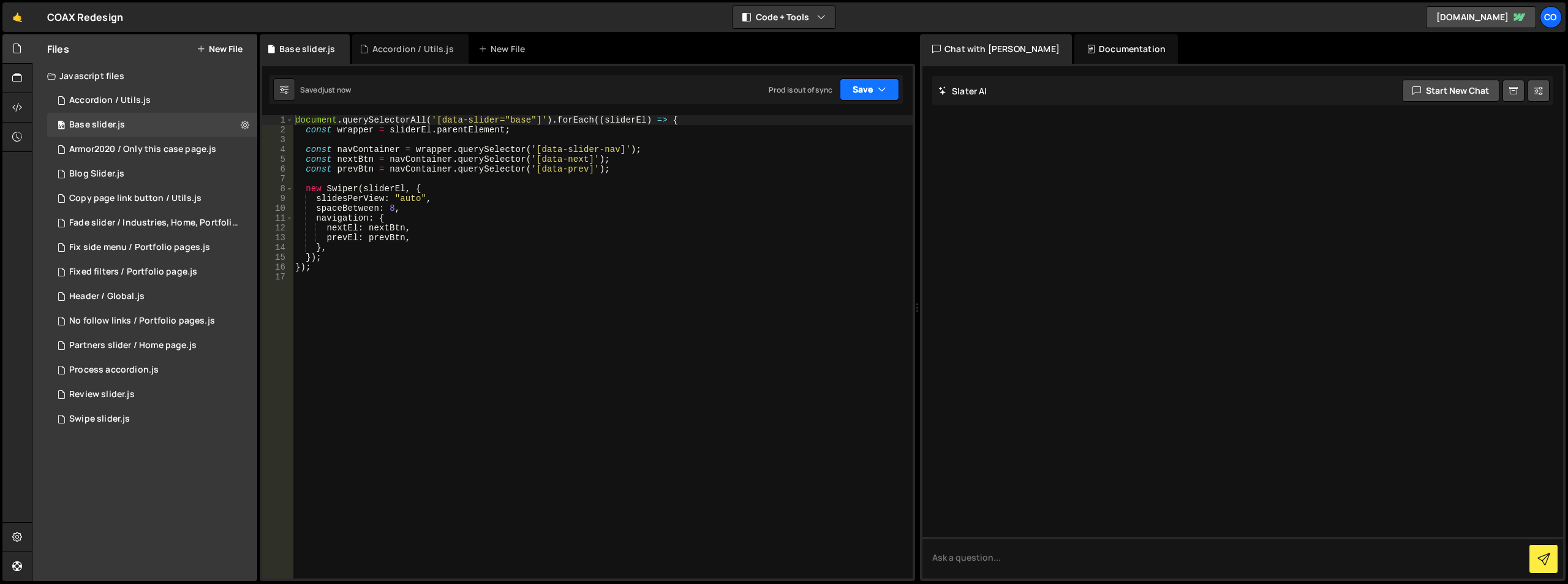
drag, startPoint x: 869, startPoint y: 86, endPoint x: 850, endPoint y: 115, distance: 34.7
click at [869, 87] on button "Save" at bounding box center [869, 89] width 59 height 22
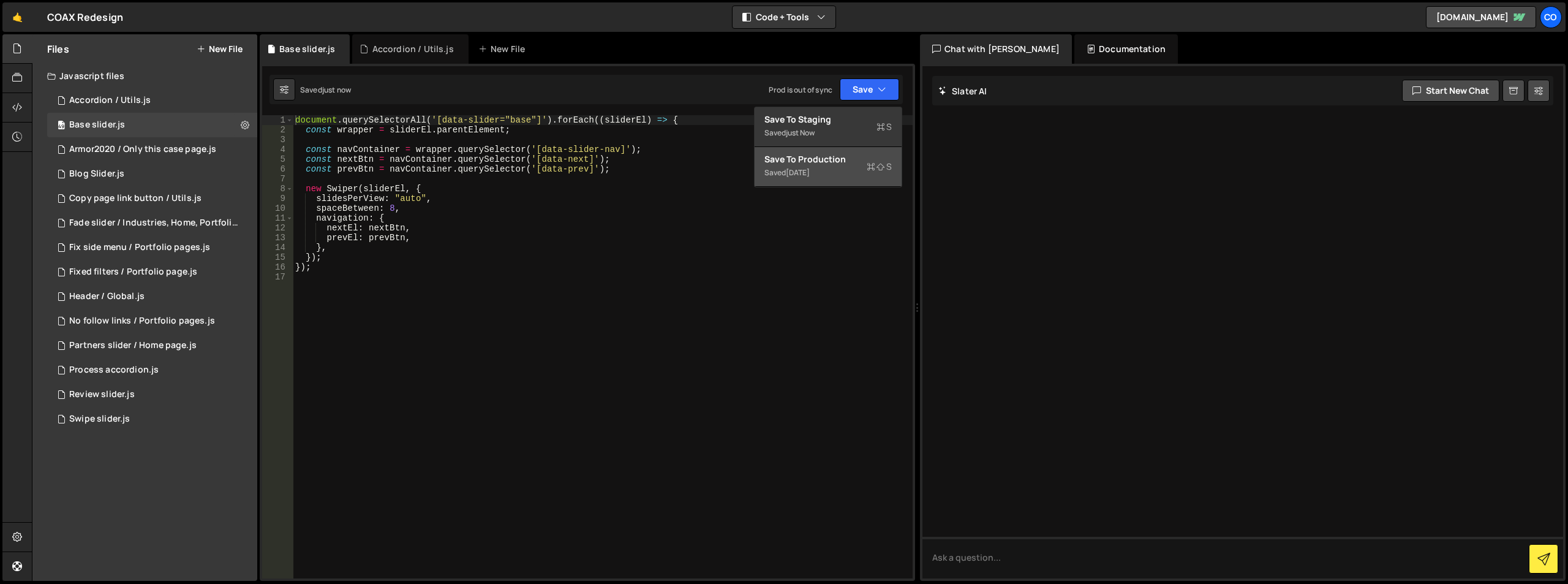
click at [833, 157] on div "Save to Production S" at bounding box center [828, 159] width 127 height 12
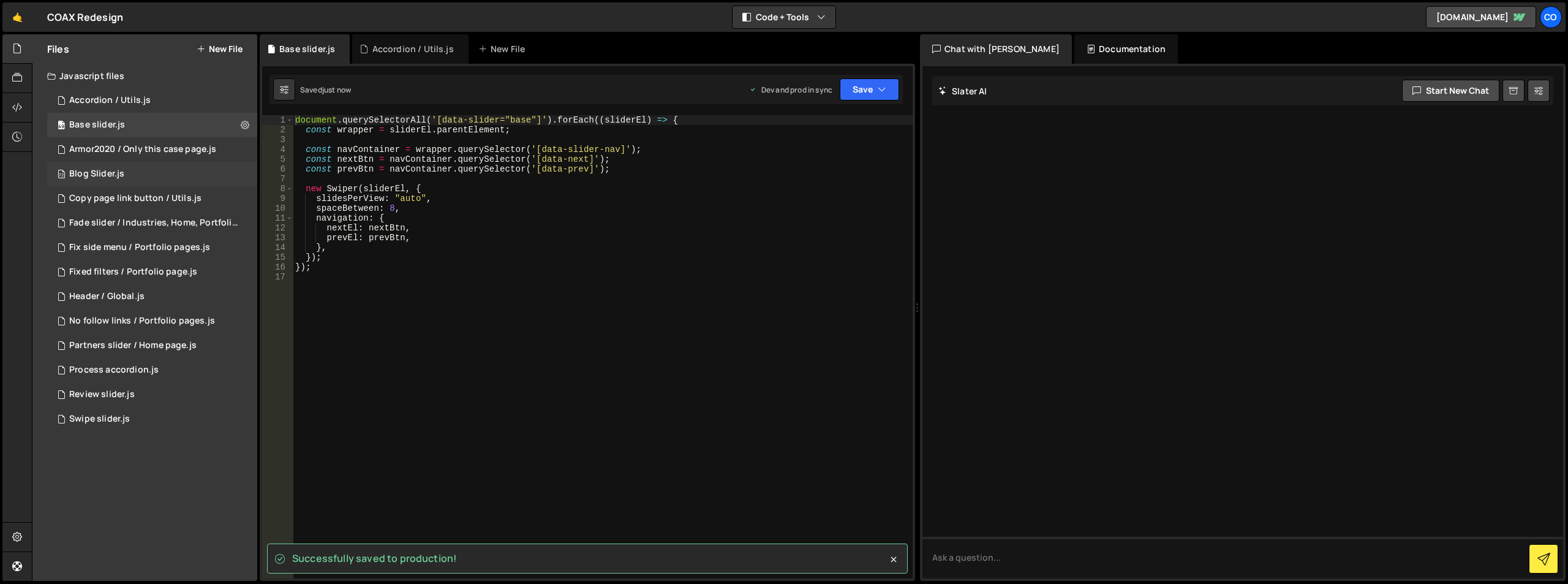
click at [238, 173] on div "72 Blog Slider.js 0" at bounding box center [152, 174] width 210 height 24
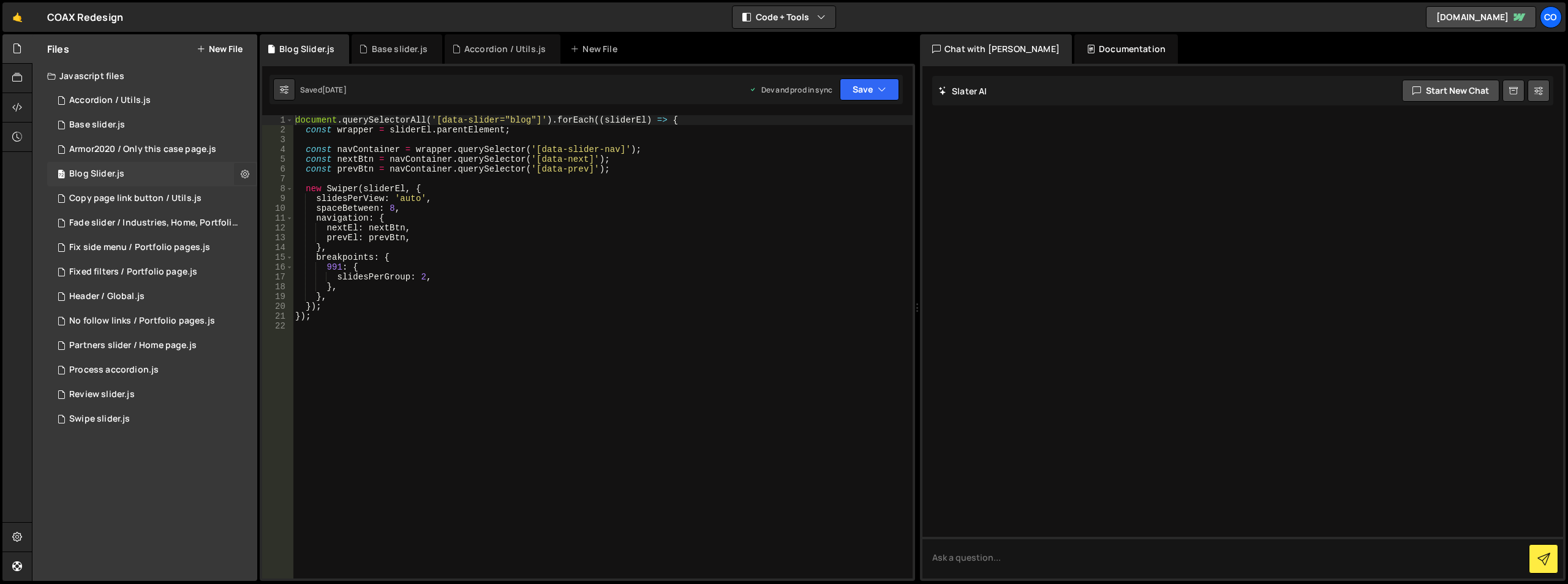
click at [243, 173] on icon at bounding box center [245, 174] width 8 height 12
drag, startPoint x: 279, startPoint y: 195, endPoint x: 276, endPoint y: 201, distance: 6.7
click at [280, 195] on button "Edit File Settings" at bounding box center [320, 199] width 120 height 24
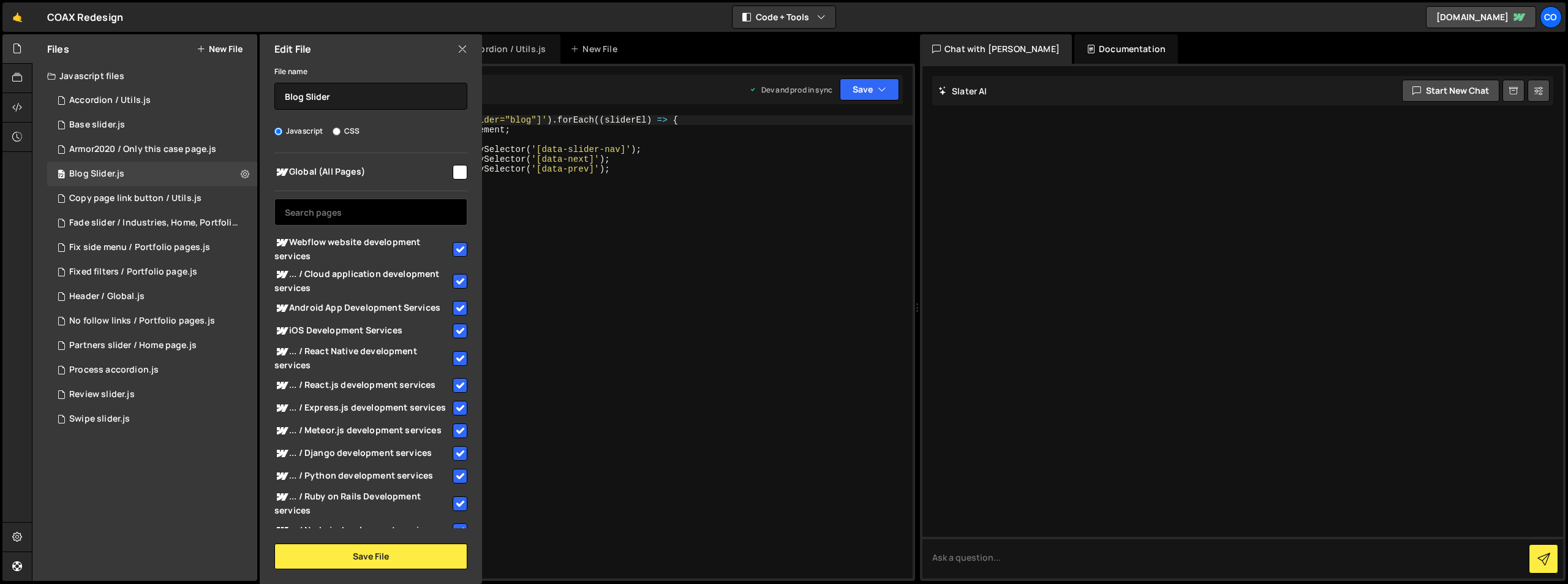
click at [413, 211] on input "text" at bounding box center [371, 212] width 193 height 27
paste input "Technology consulting"
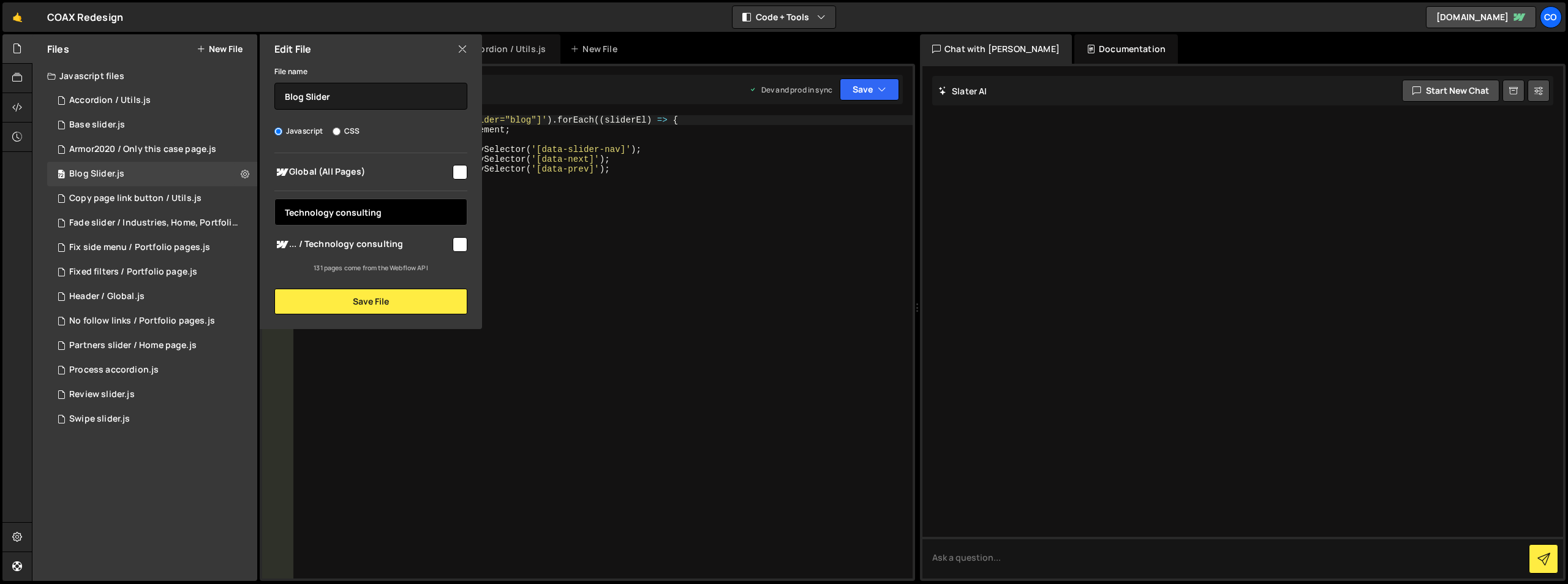
type input "Technology consulting"
click at [463, 245] on input "checkbox" at bounding box center [460, 244] width 15 height 15
checkbox input "true"
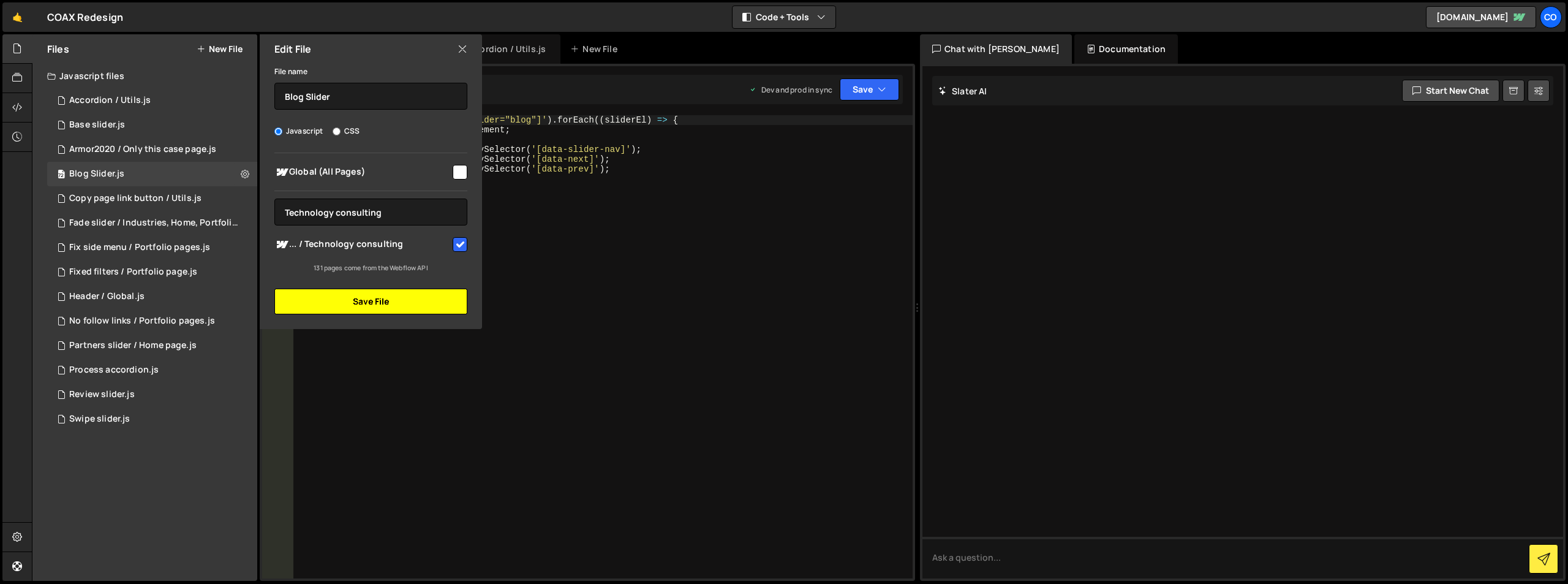
click at [420, 302] on button "Save File" at bounding box center [371, 302] width 193 height 26
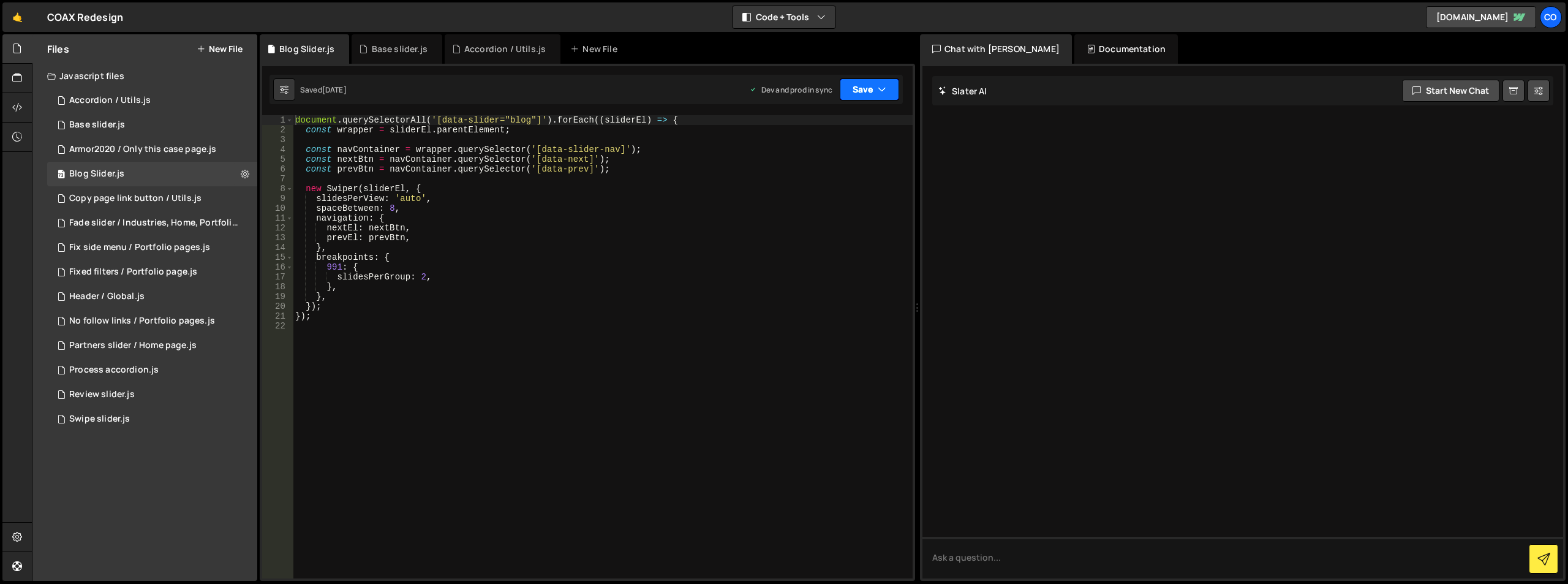
click at [874, 88] on button "Save" at bounding box center [869, 89] width 59 height 22
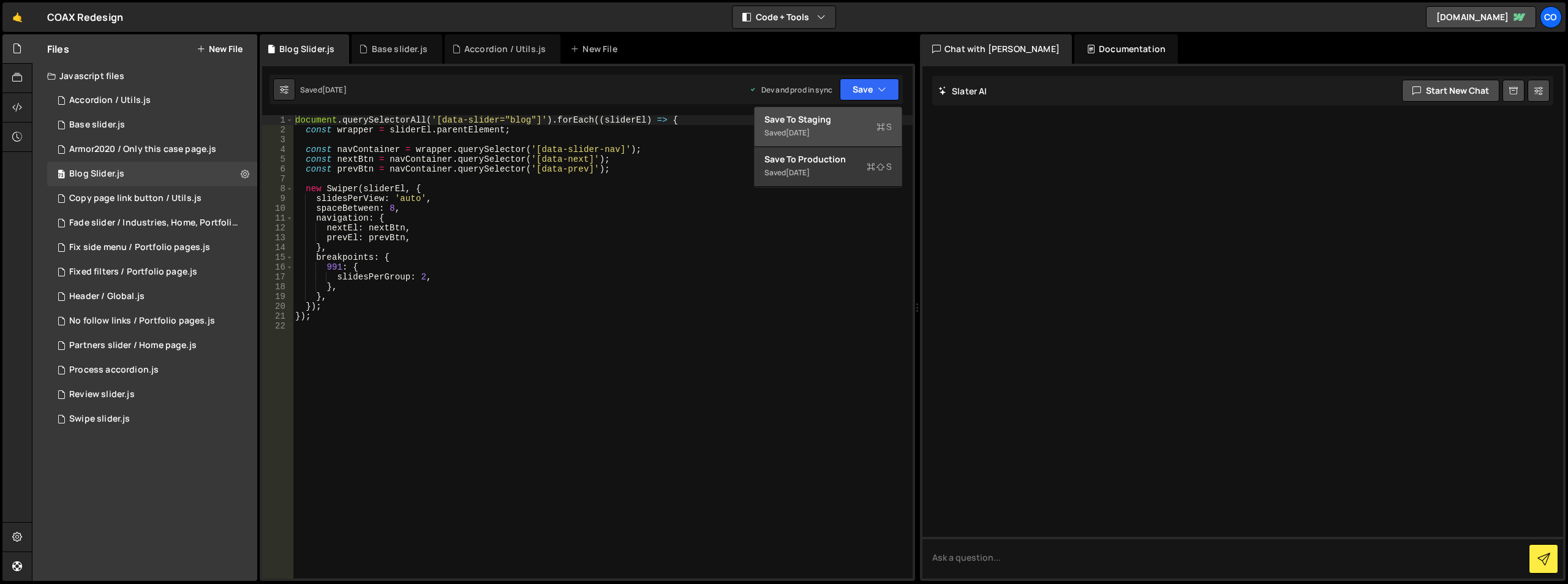
click at [852, 112] on button "Save to Staging S Saved 1 week ago" at bounding box center [828, 127] width 147 height 40
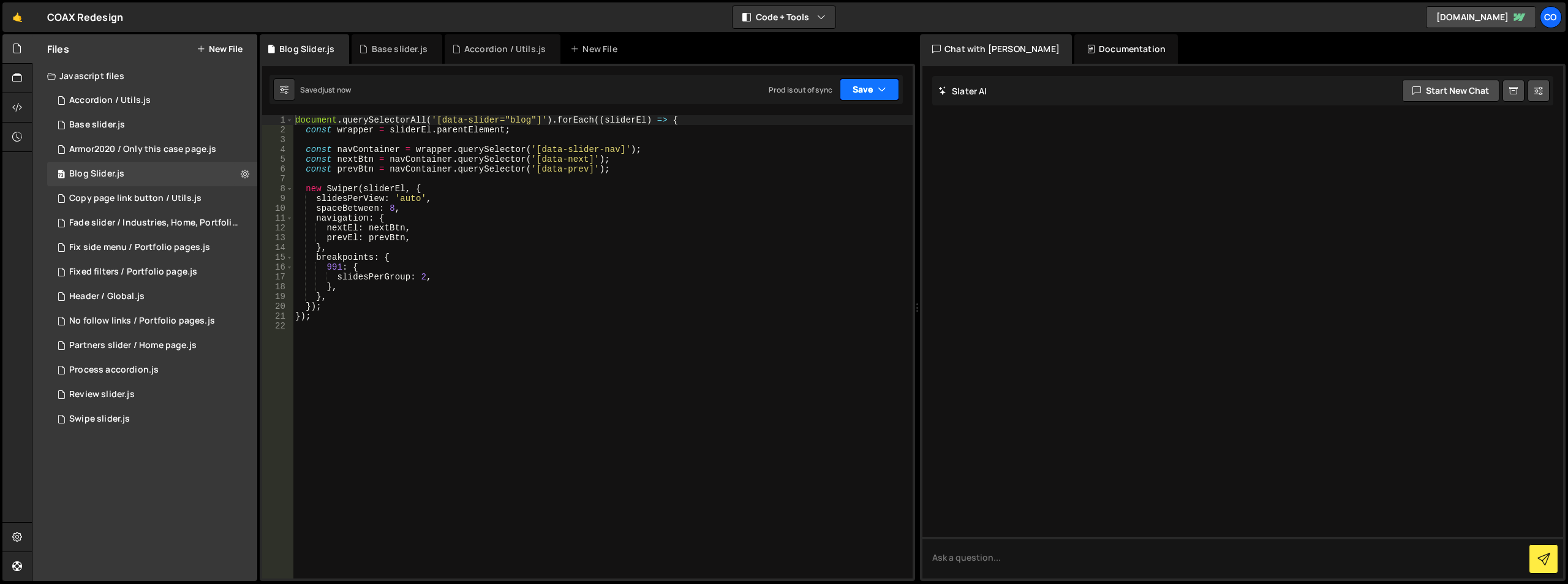
click at [865, 88] on button "Save" at bounding box center [869, 89] width 59 height 22
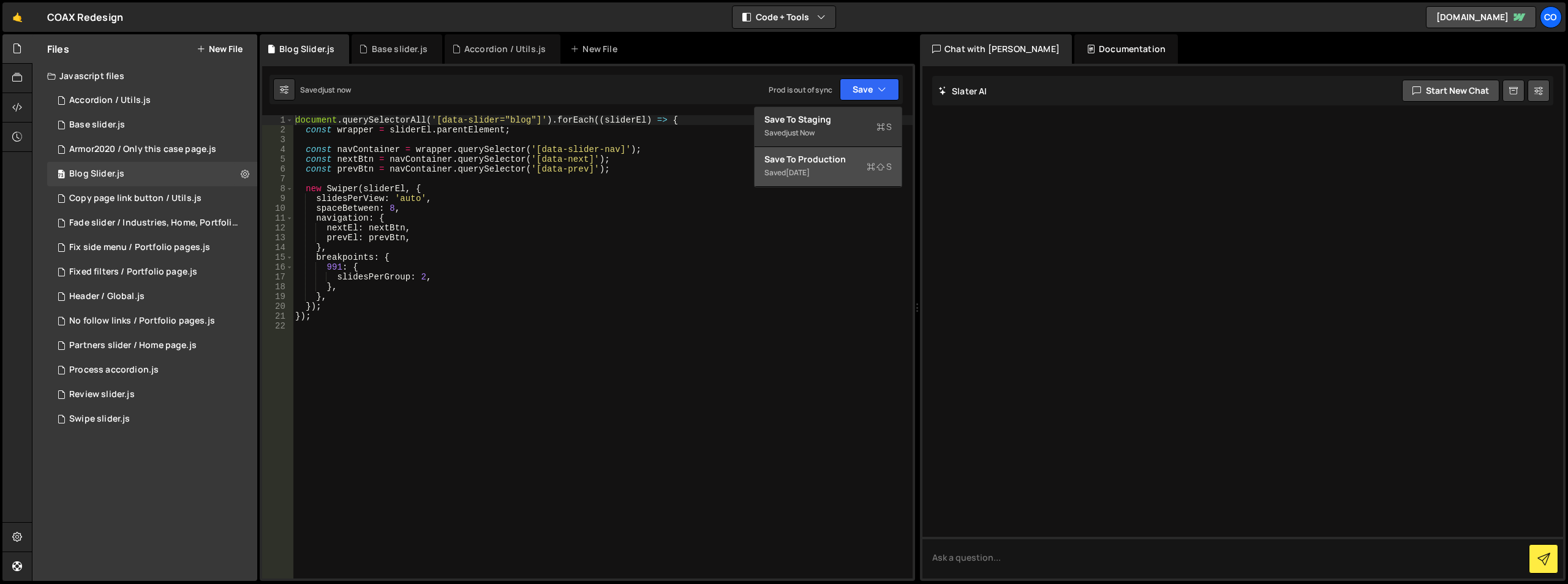
click at [828, 153] on button "Save to Production S Saved 1 week ago" at bounding box center [828, 167] width 147 height 40
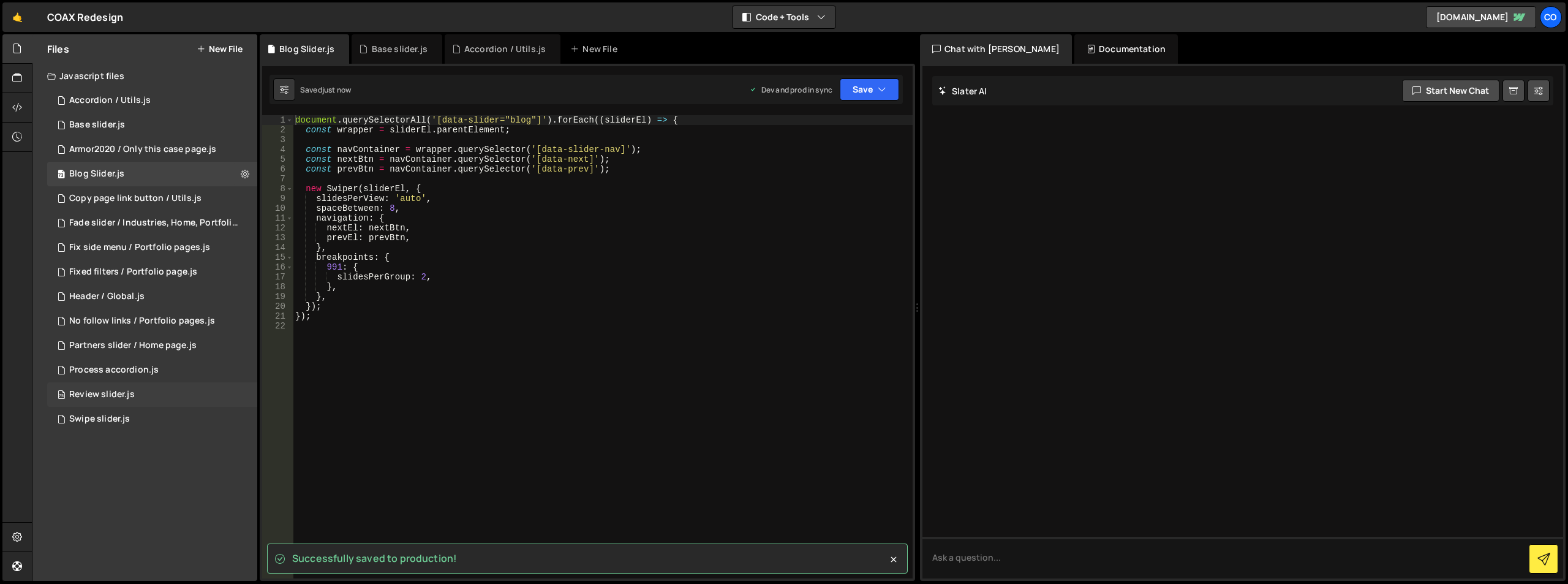
click at [243, 394] on div "75 Review slider.js 0" at bounding box center [152, 394] width 210 height 24
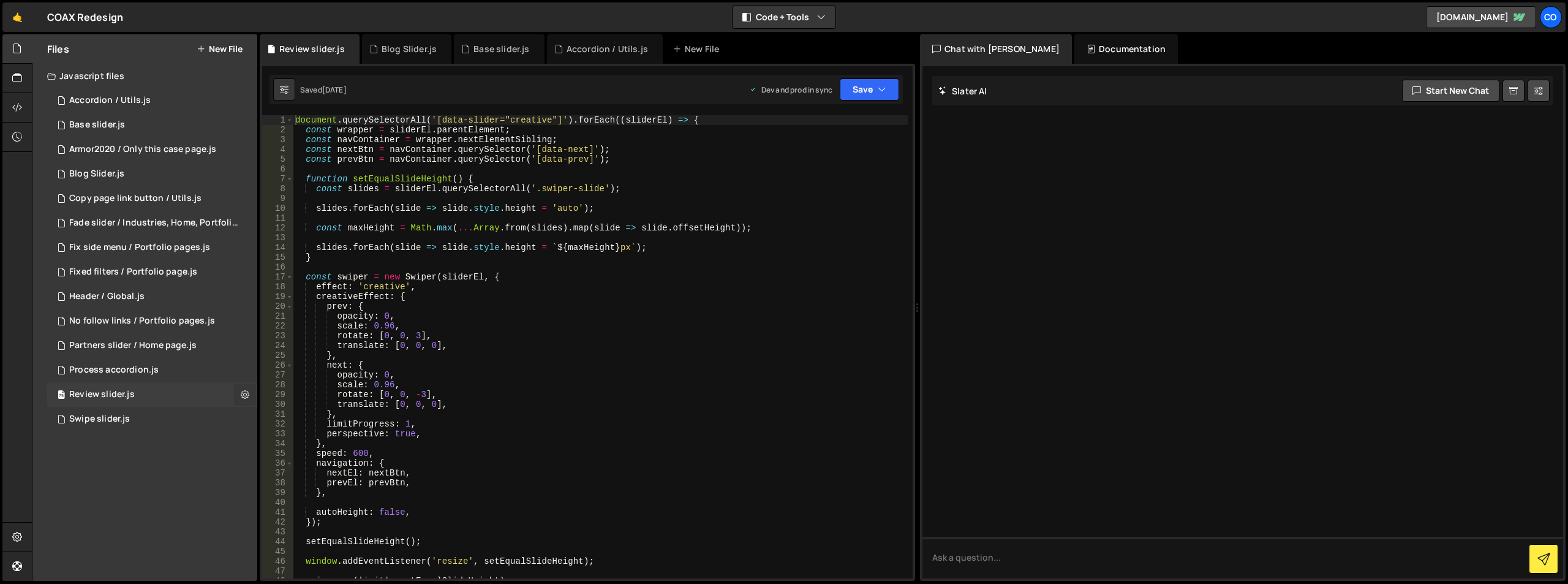
click at [246, 393] on icon at bounding box center [245, 394] width 8 height 12
type input "Review slider"
radio input "true"
click at [282, 413] on button "Edit File Settings" at bounding box center [320, 420] width 120 height 24
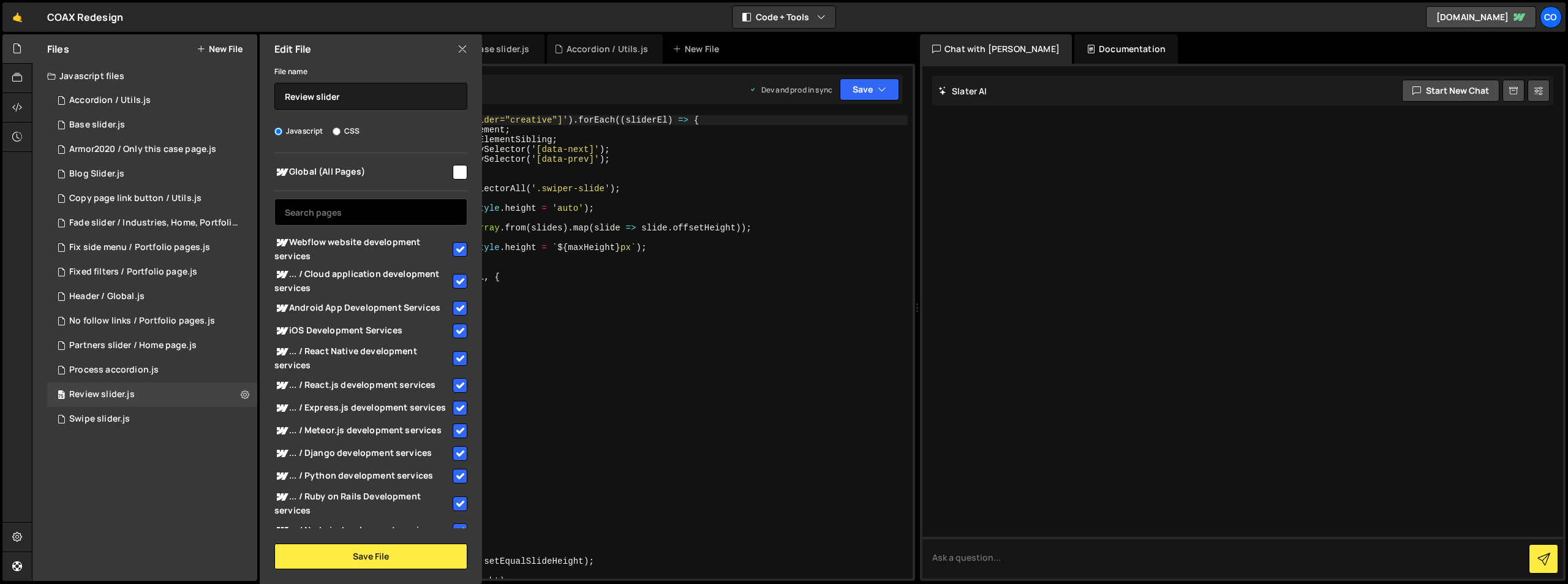
click at [420, 219] on input "text" at bounding box center [371, 212] width 193 height 27
paste input "Technology consulting"
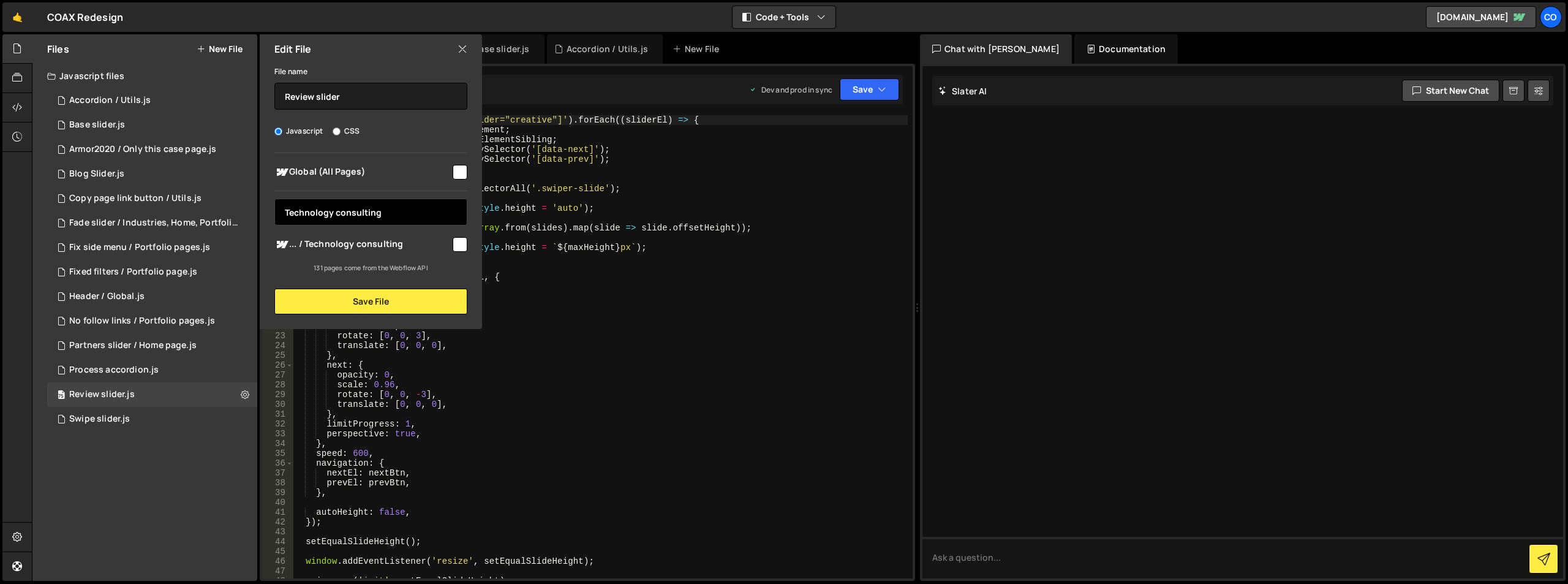
type input "Technology consulting"
click at [457, 243] on input "checkbox" at bounding box center [460, 244] width 15 height 15
checkbox input "true"
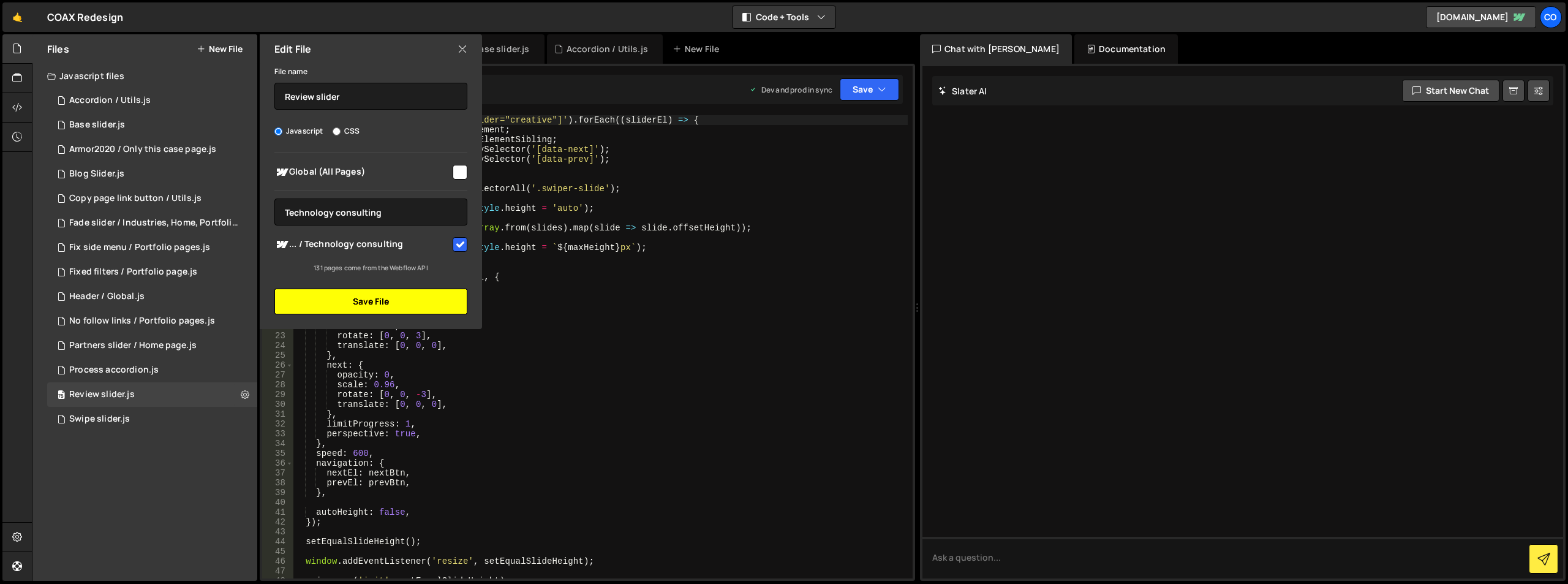
click at [407, 302] on button "Save File" at bounding box center [371, 302] width 193 height 26
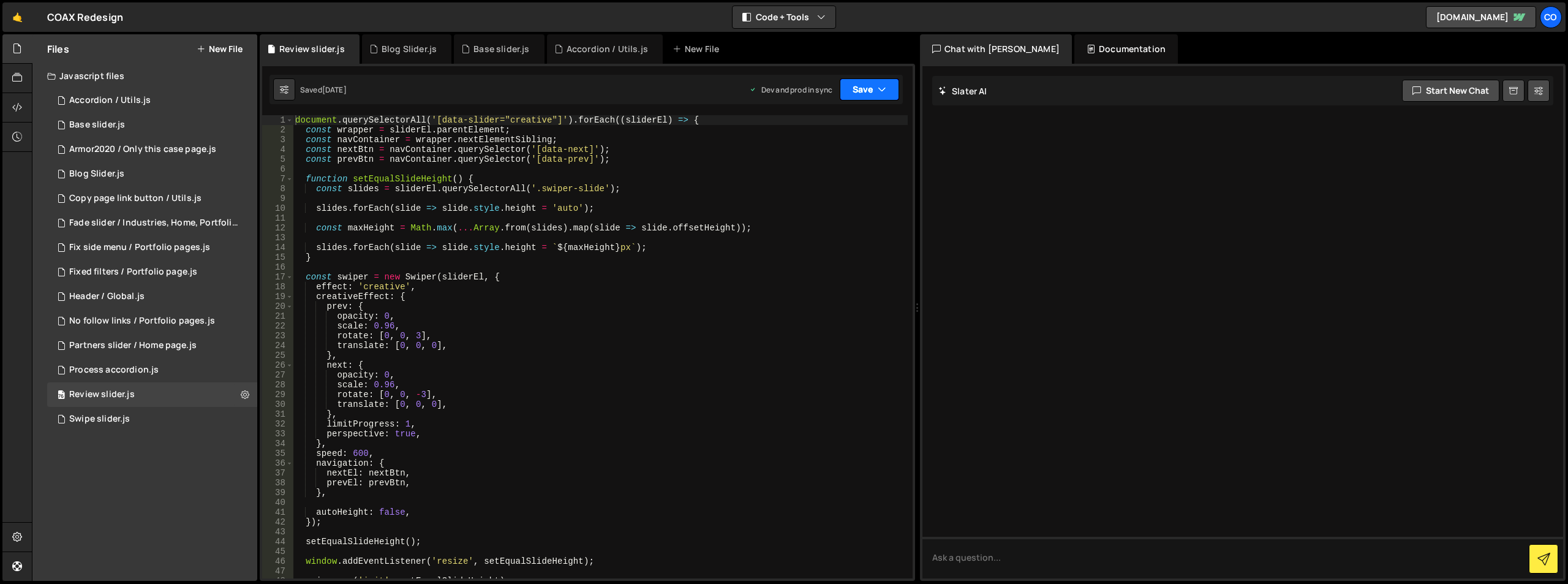
click at [869, 96] on button "Save" at bounding box center [869, 89] width 59 height 22
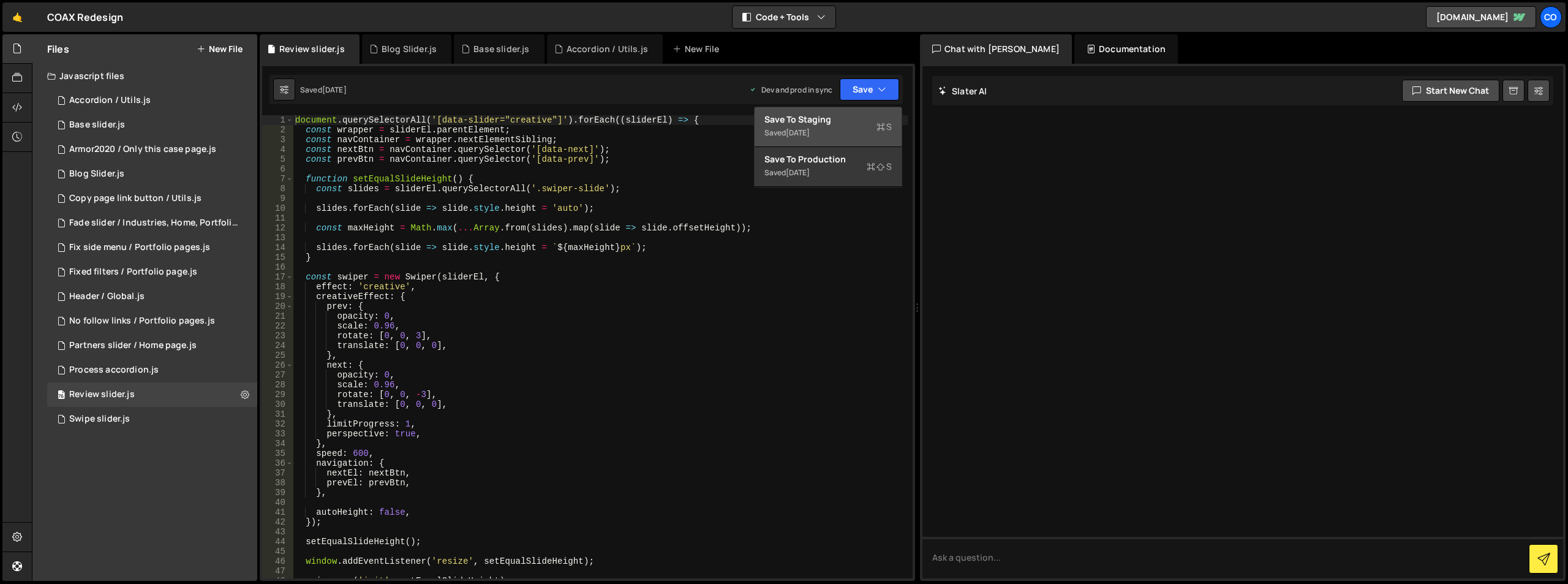
drag, startPoint x: 848, startPoint y: 121, endPoint x: 873, endPoint y: 92, distance: 38.3
click at [848, 121] on div "Save to Staging S" at bounding box center [828, 119] width 127 height 12
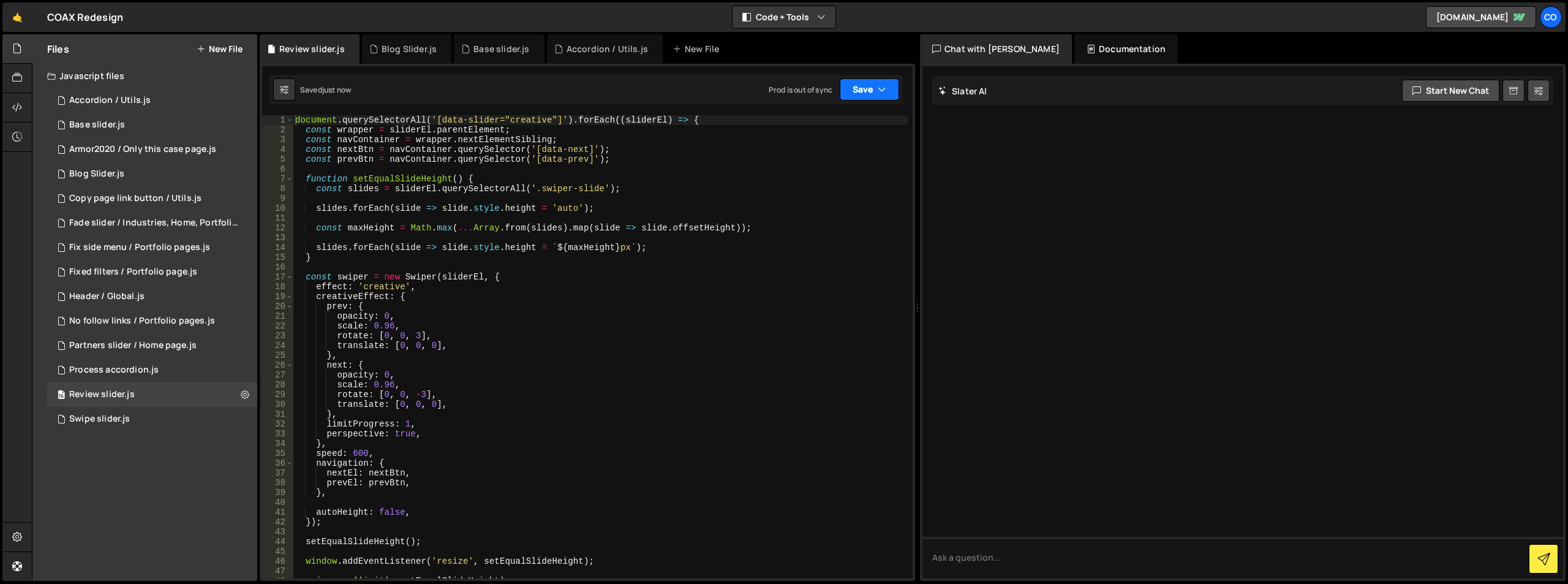
click at [873, 91] on button "Save" at bounding box center [869, 89] width 59 height 22
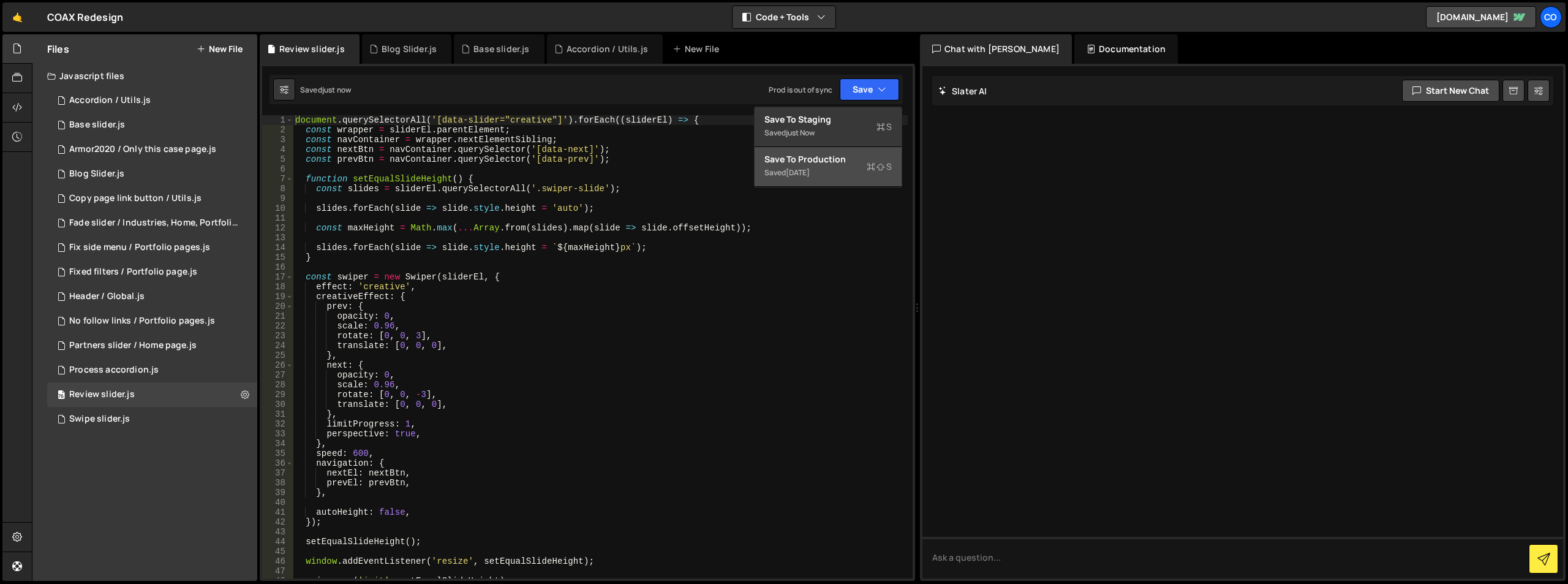
click at [832, 157] on div "Save to Production S" at bounding box center [828, 159] width 127 height 12
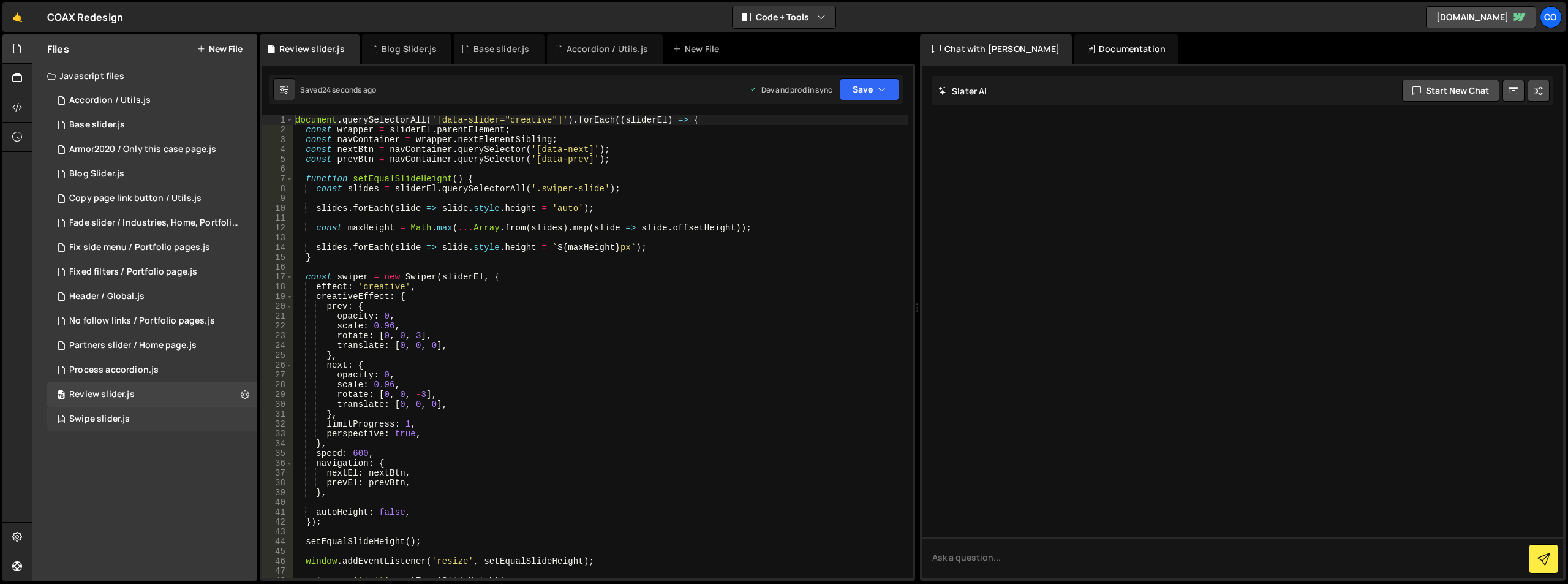
click at [241, 414] on div "94 Swipe slider.js 0" at bounding box center [152, 419] width 210 height 24
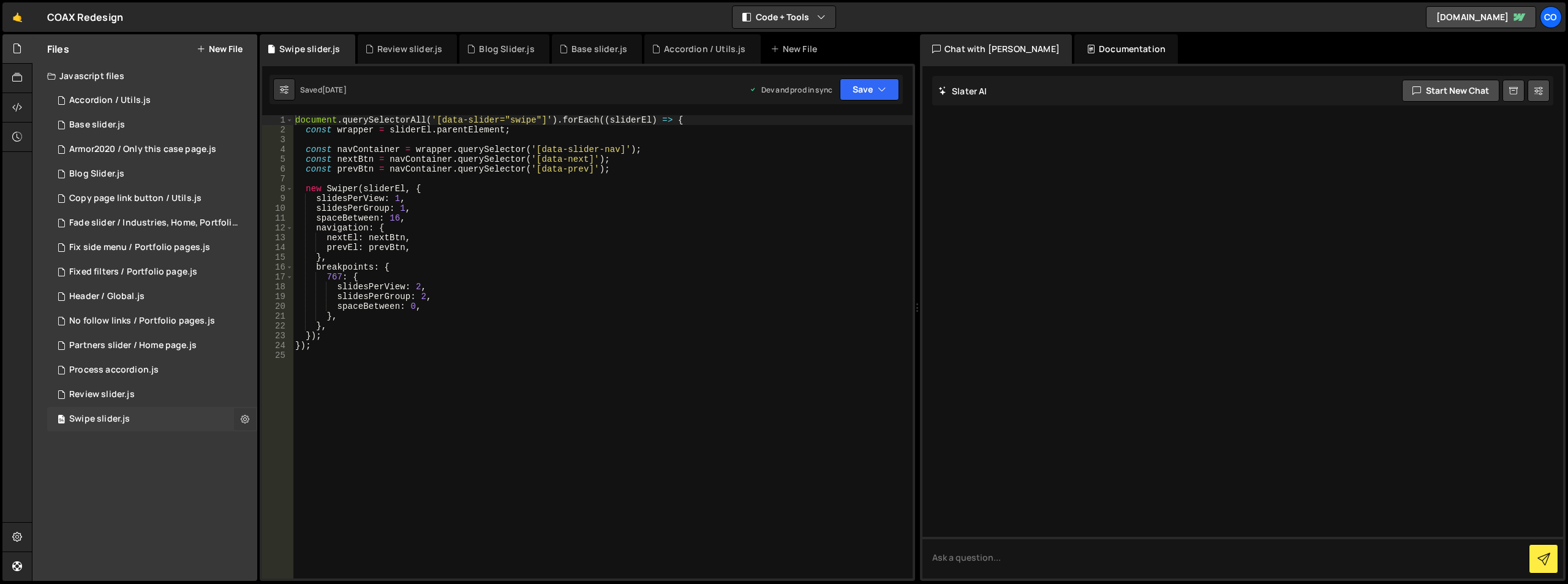
click at [245, 418] on icon at bounding box center [245, 419] width 8 height 12
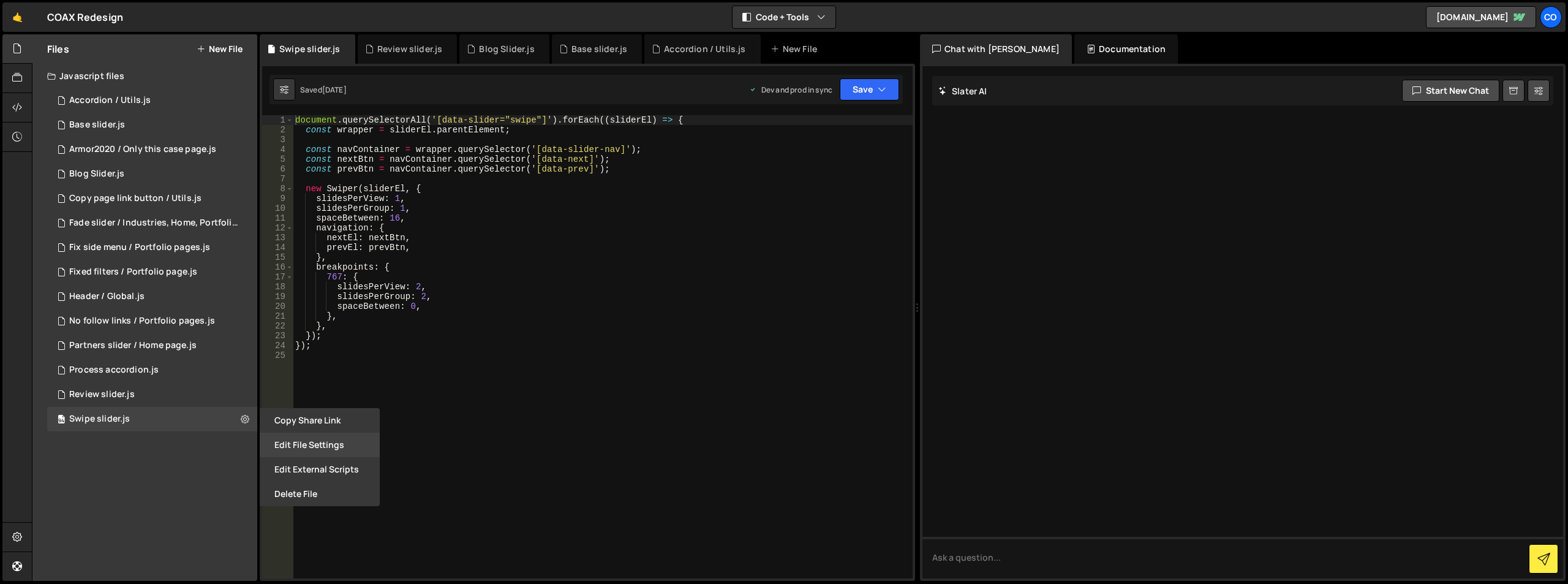
click at [275, 441] on button "Edit File Settings" at bounding box center [320, 445] width 120 height 24
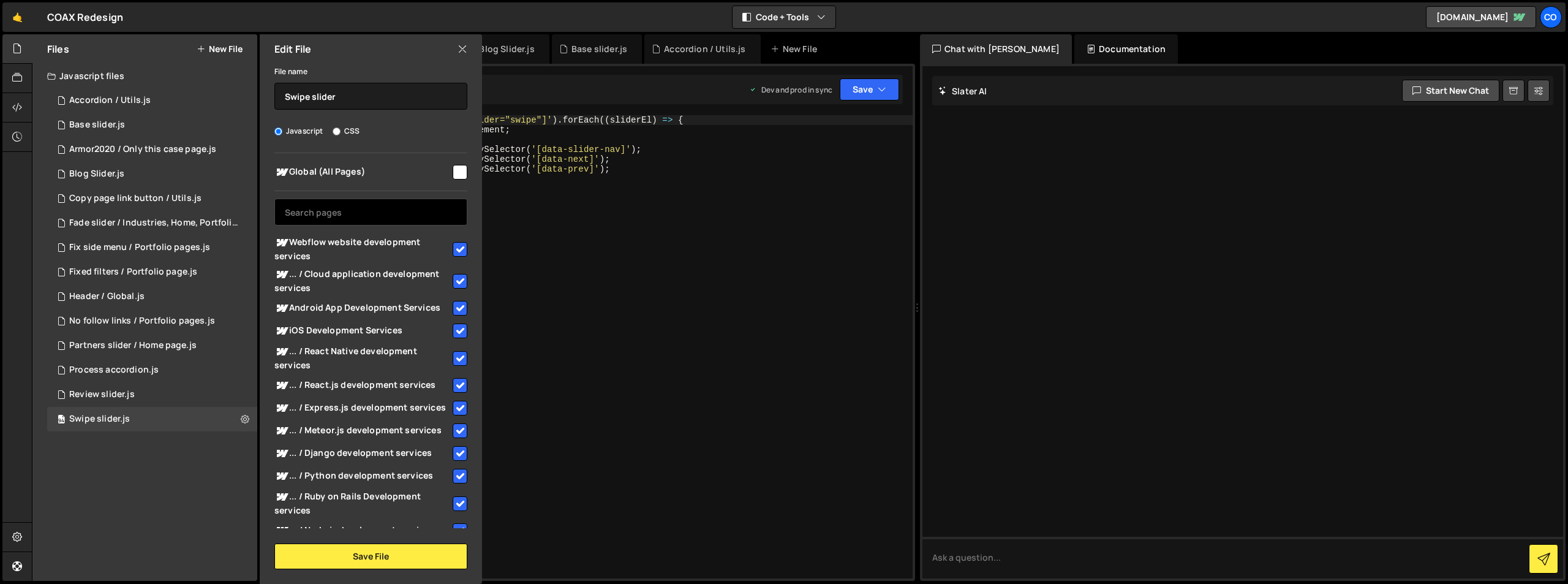
click at [321, 213] on input "text" at bounding box center [371, 212] width 193 height 27
paste input "Technology consulting"
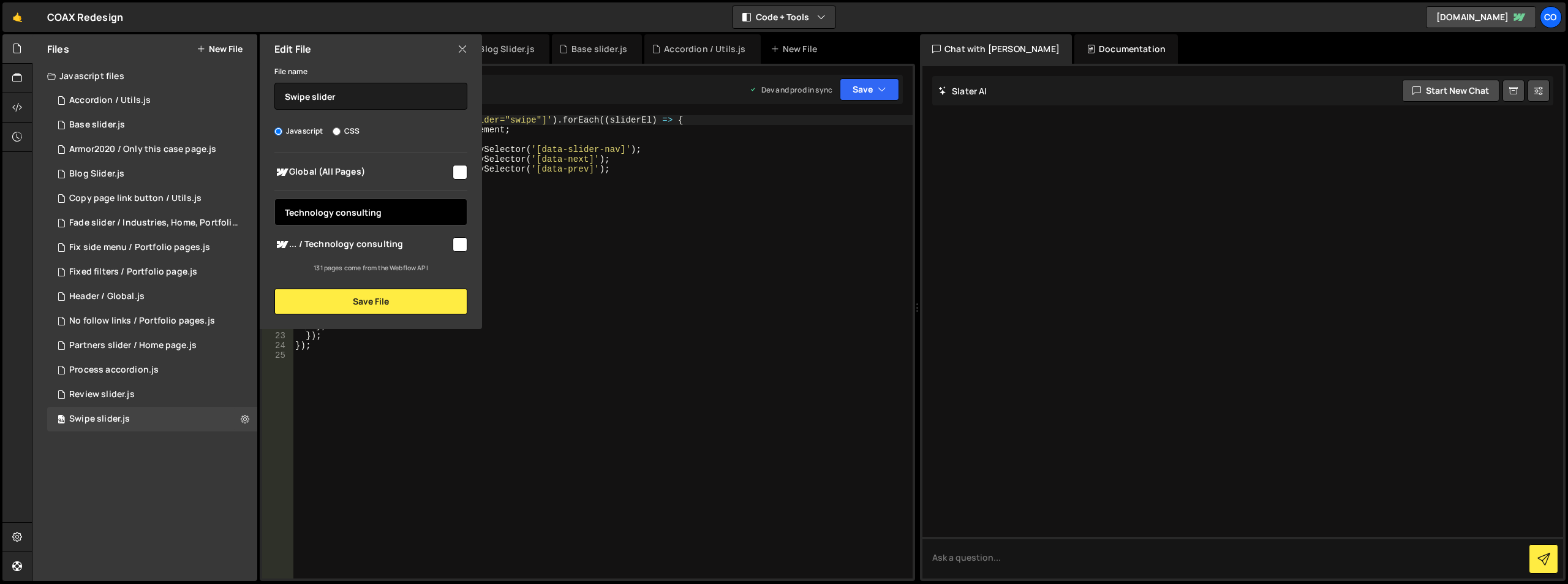
type input "Technology consulting"
click at [456, 246] on input "checkbox" at bounding box center [460, 244] width 15 height 15
checkbox input "true"
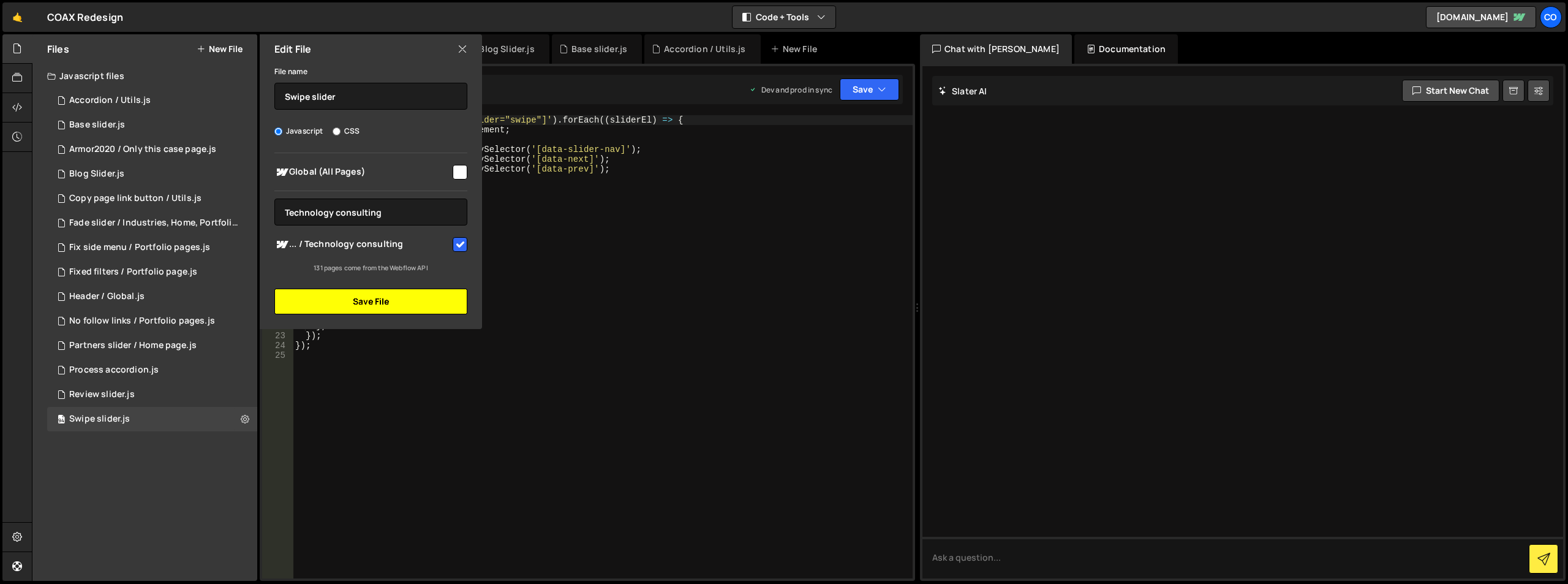
click at [390, 291] on button "Save File" at bounding box center [371, 302] width 193 height 26
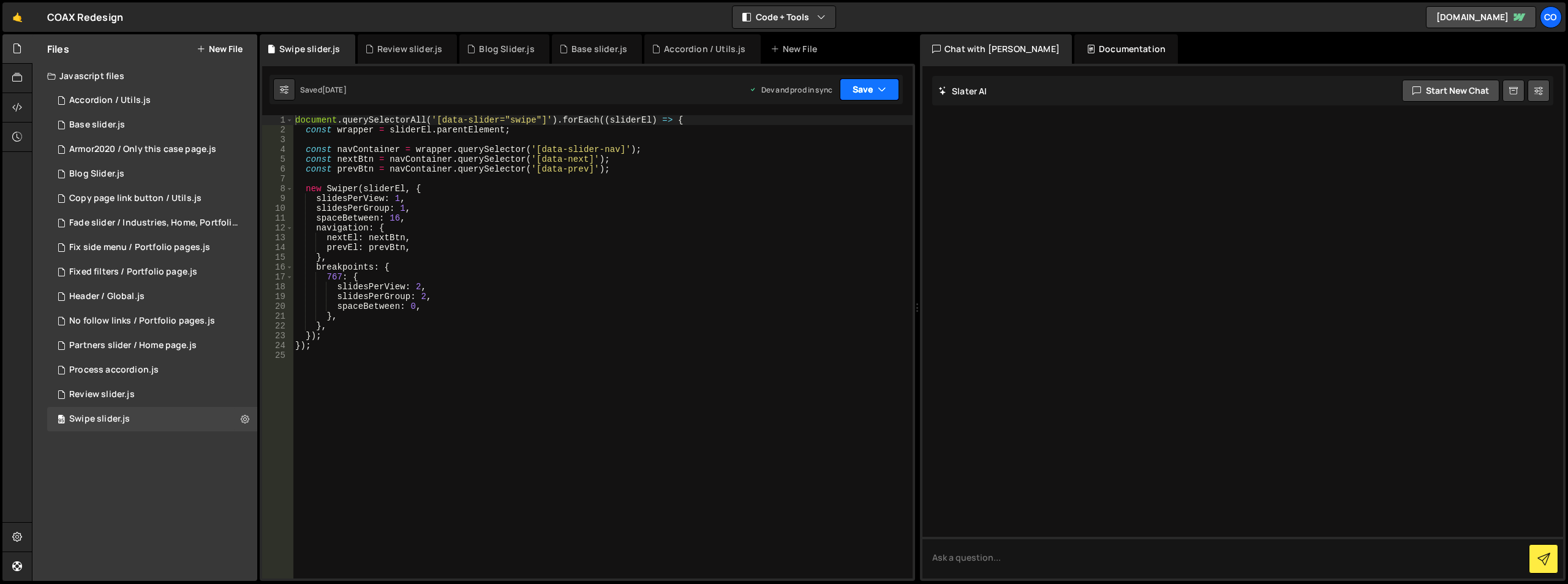
click at [891, 96] on button "Save" at bounding box center [869, 89] width 59 height 22
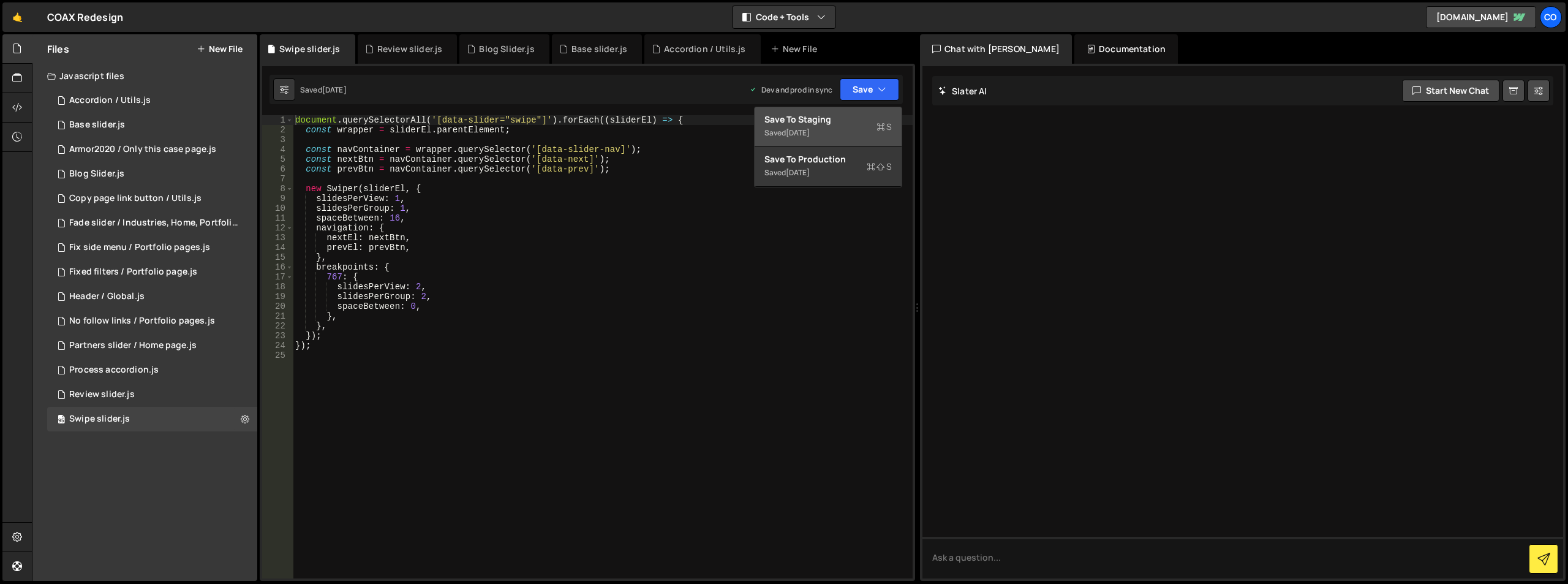
click at [863, 119] on div "Save to Staging S" at bounding box center [828, 119] width 127 height 12
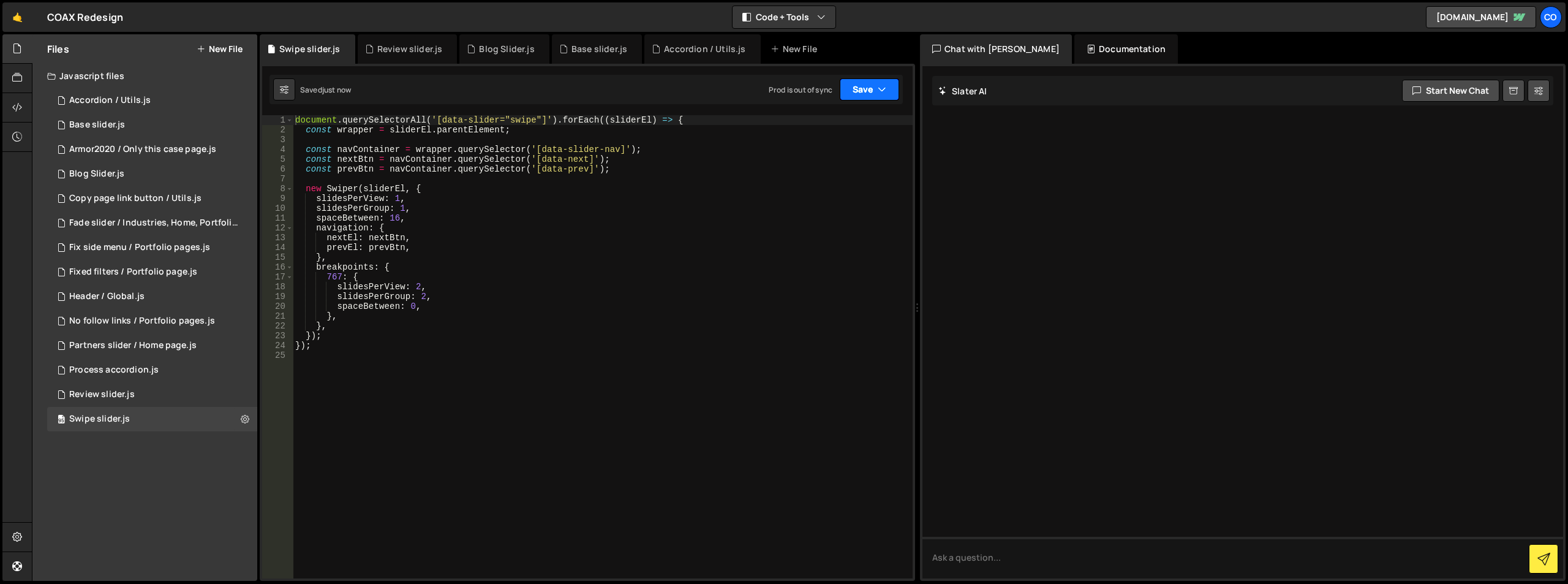
drag, startPoint x: 875, startPoint y: 96, endPoint x: 872, endPoint y: 112, distance: 16.3
click at [874, 96] on button "Save" at bounding box center [869, 89] width 59 height 22
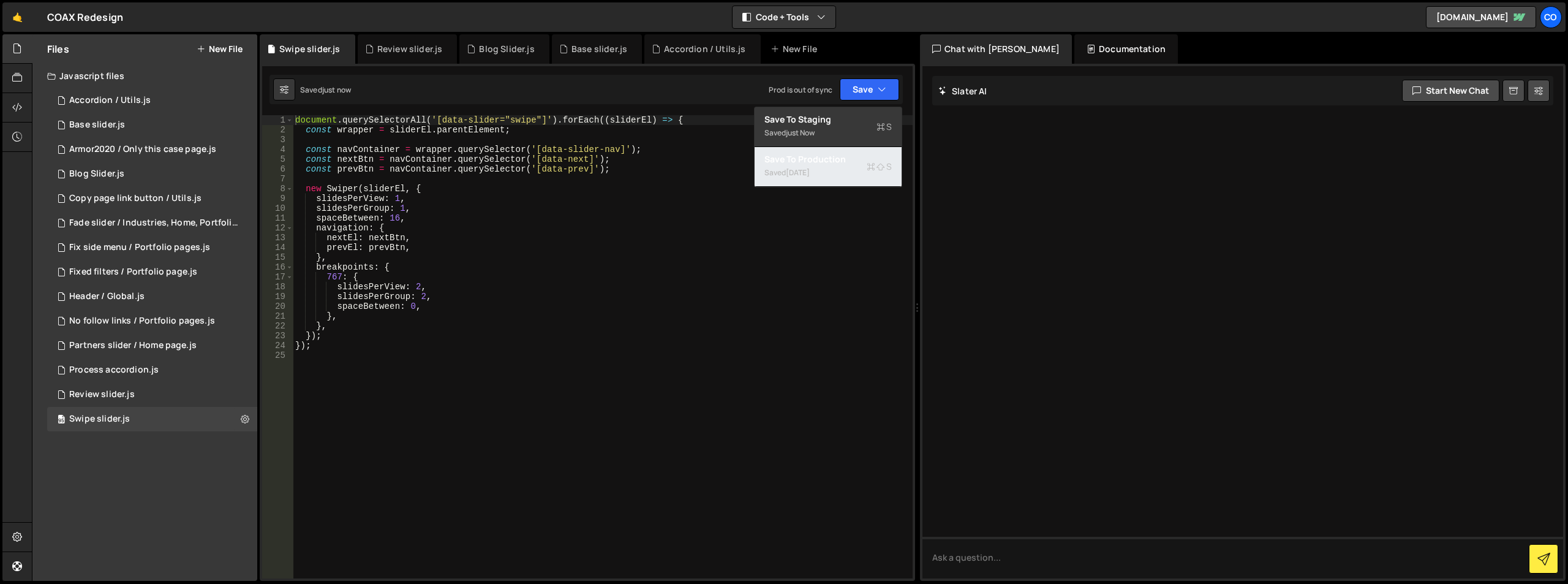
drag, startPoint x: 850, startPoint y: 164, endPoint x: 856, endPoint y: 157, distance: 9.2
click at [850, 164] on div "Save to Production S" at bounding box center [828, 159] width 127 height 12
